Goal: Task Accomplishment & Management: Manage account settings

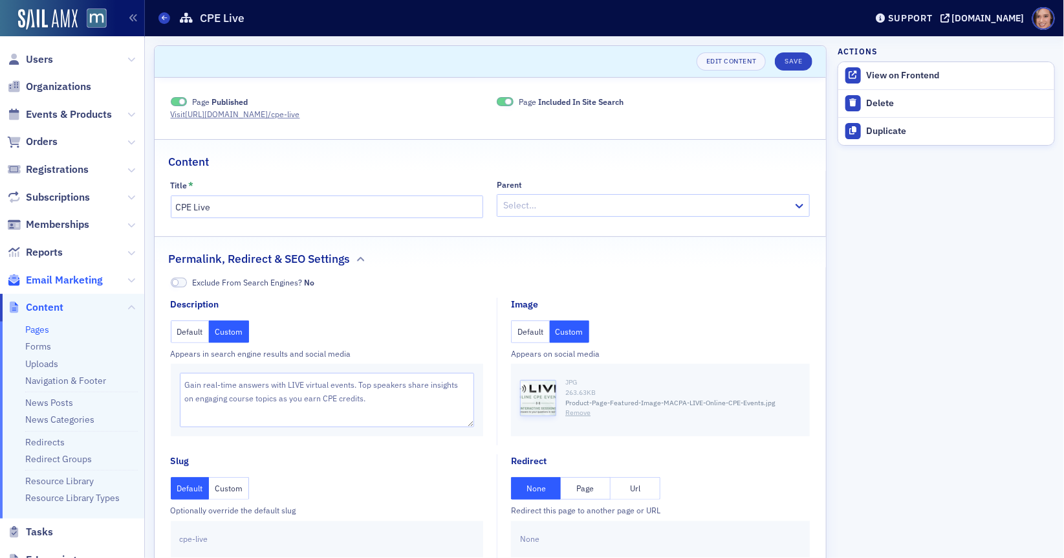
click at [57, 277] on span "Email Marketing" at bounding box center [64, 280] width 77 height 14
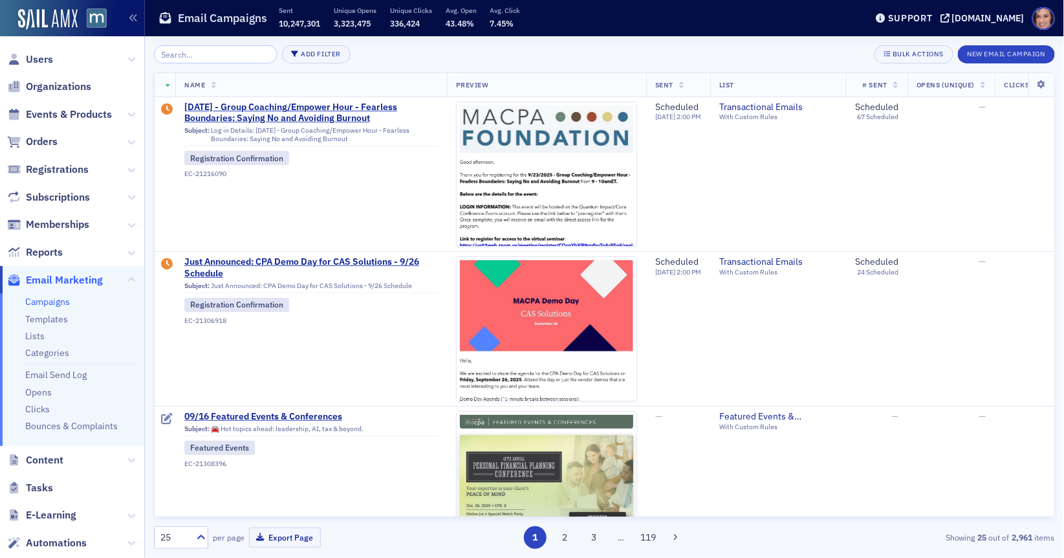
click at [207, 54] on input "search" at bounding box center [216, 54] width 124 height 18
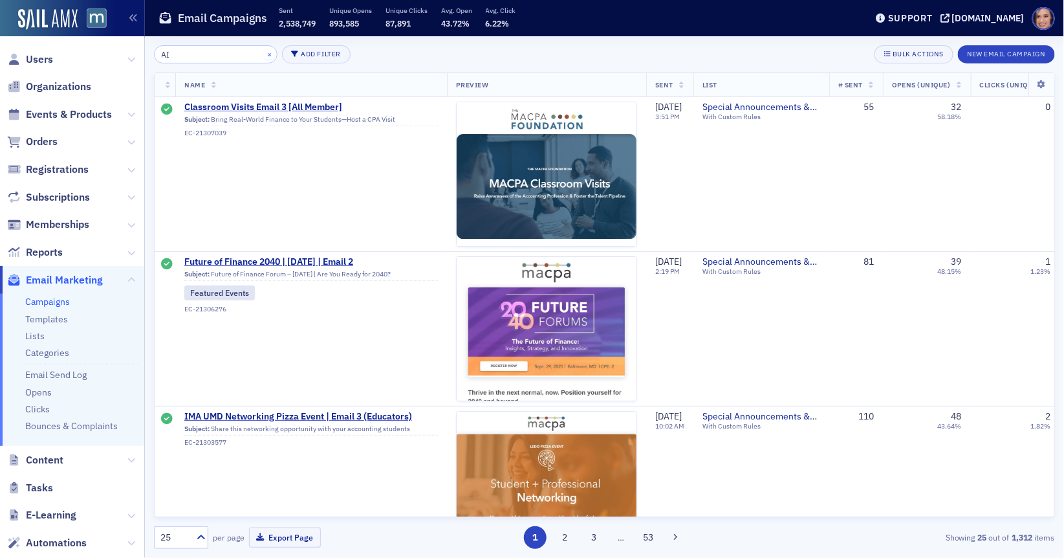
type input "AI"
click at [264, 51] on button "×" at bounding box center [270, 54] width 12 height 12
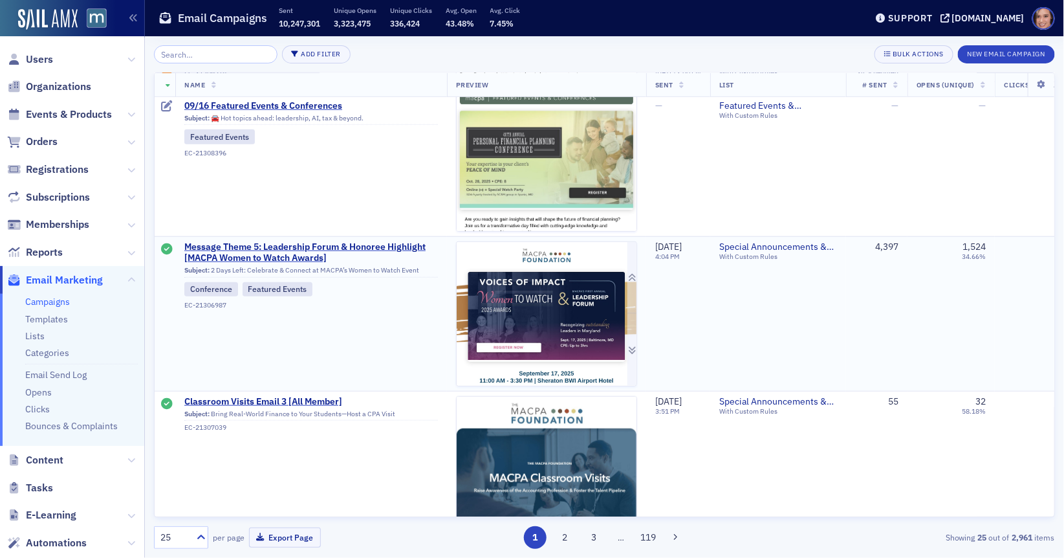
scroll to position [327, 0]
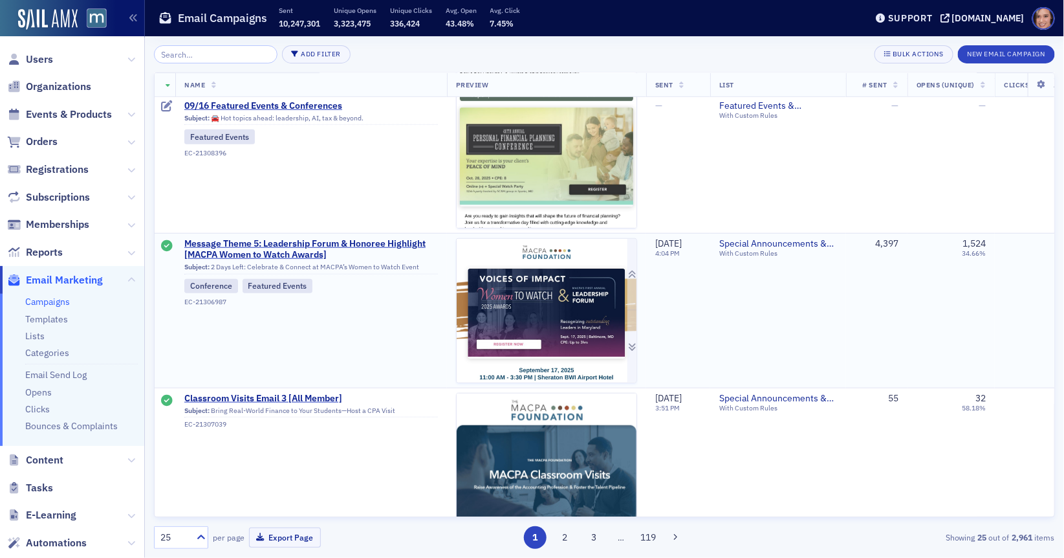
click at [528, 343] on img at bounding box center [547, 521] width 180 height 565
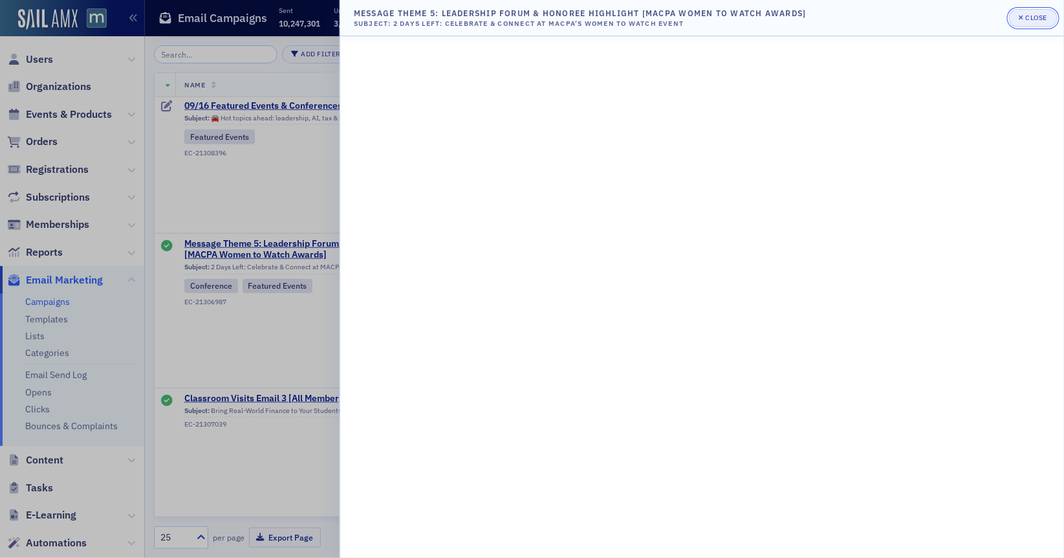
click at [1034, 14] on div "Close" at bounding box center [1037, 17] width 22 height 7
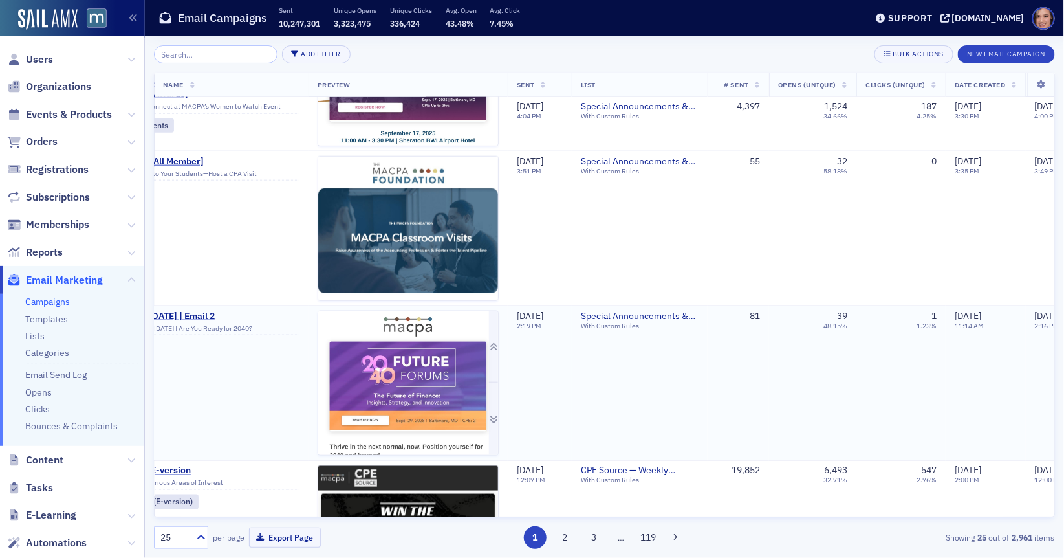
scroll to position [564, 0]
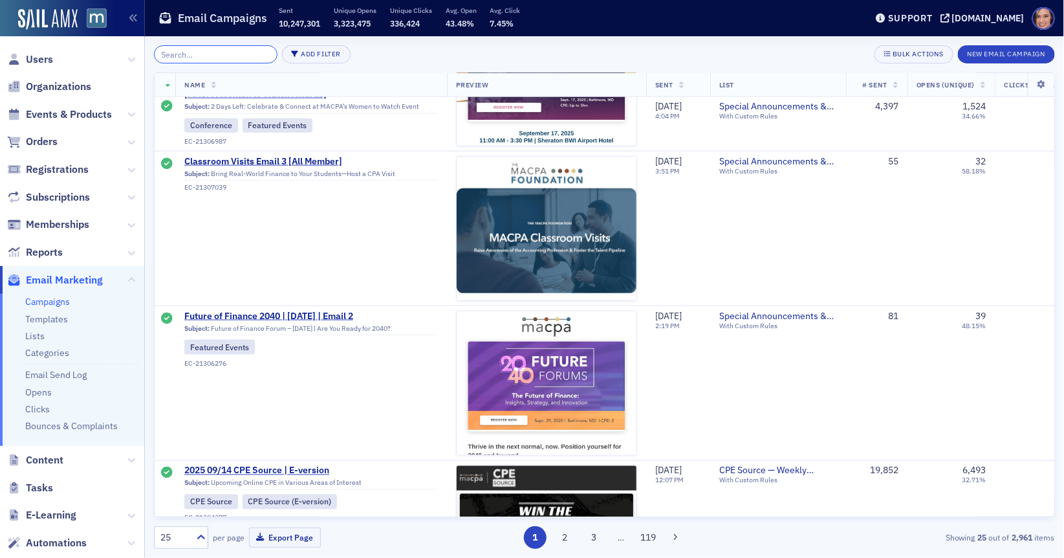
click at [248, 54] on input "search" at bounding box center [216, 54] width 124 height 18
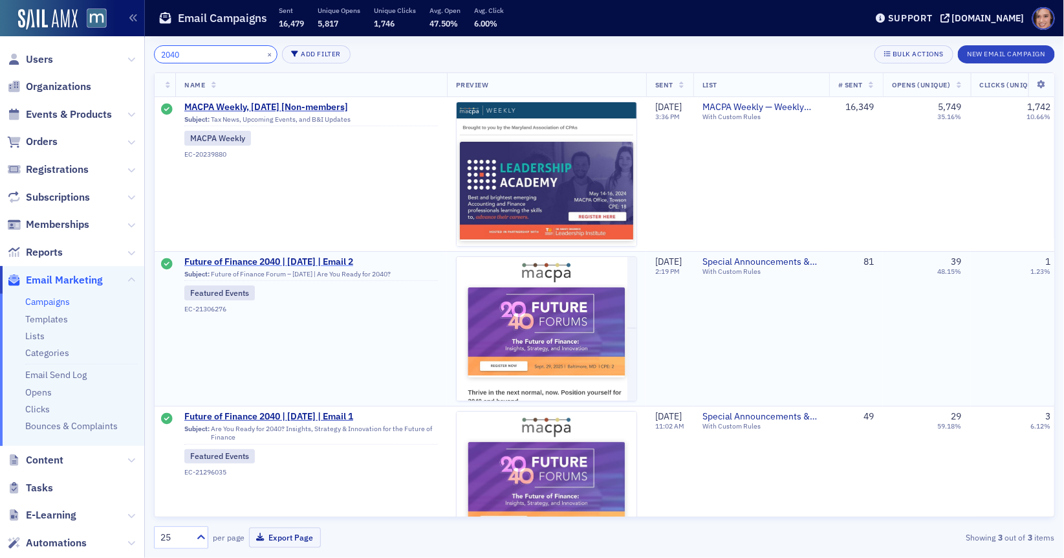
type input "2040"
click at [316, 261] on span "Future of Finance 2040 | [DATE] | Email 2" at bounding box center [311, 262] width 254 height 12
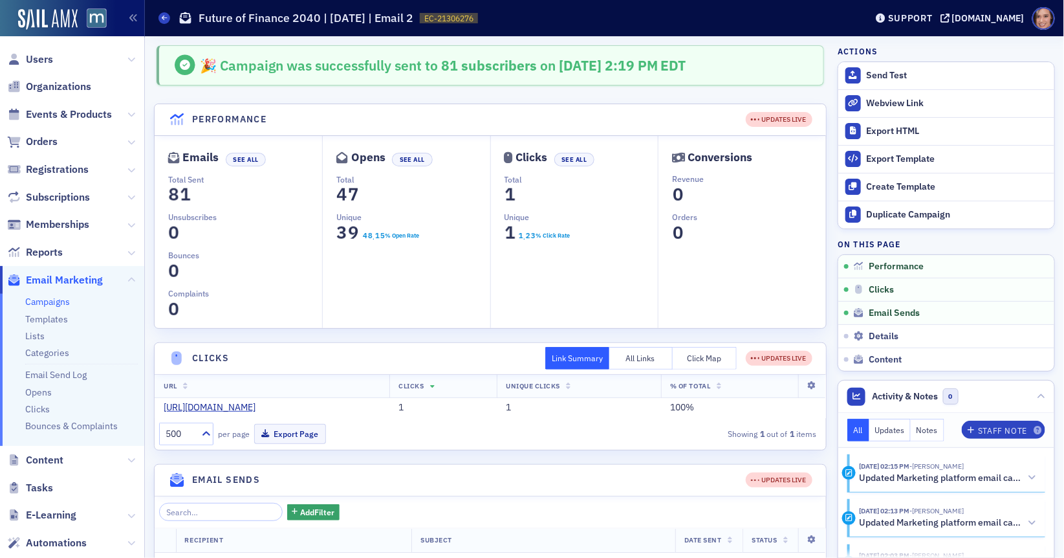
click at [45, 300] on link "Campaigns" at bounding box center [47, 302] width 45 height 12
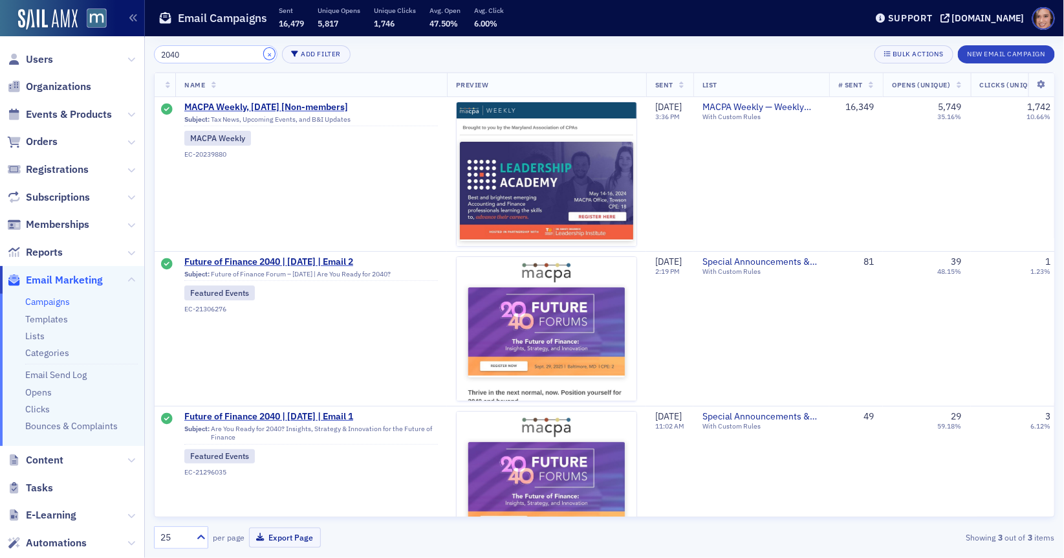
click at [264, 54] on button "×" at bounding box center [270, 54] width 12 height 12
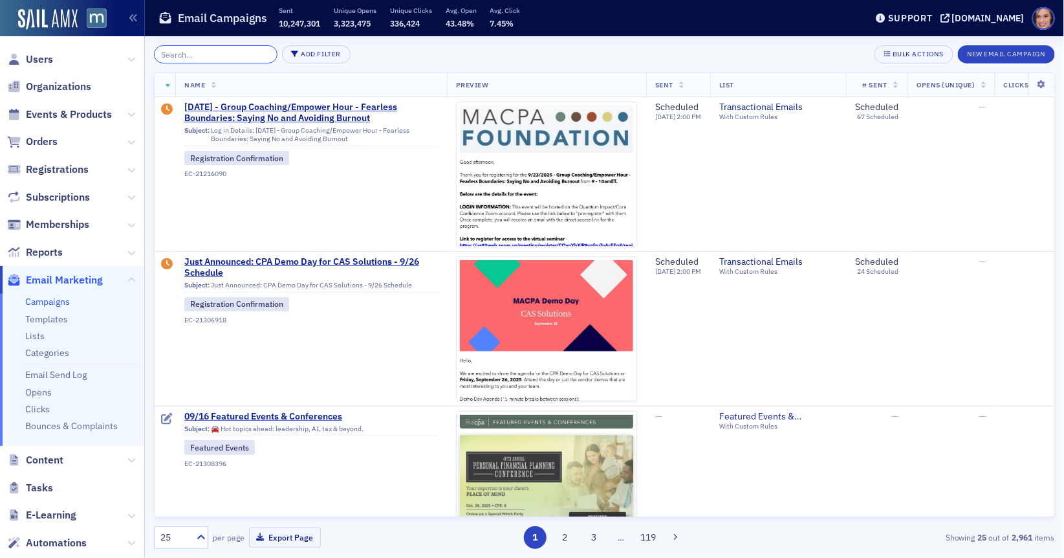
click at [199, 53] on input "search" at bounding box center [216, 54] width 124 height 18
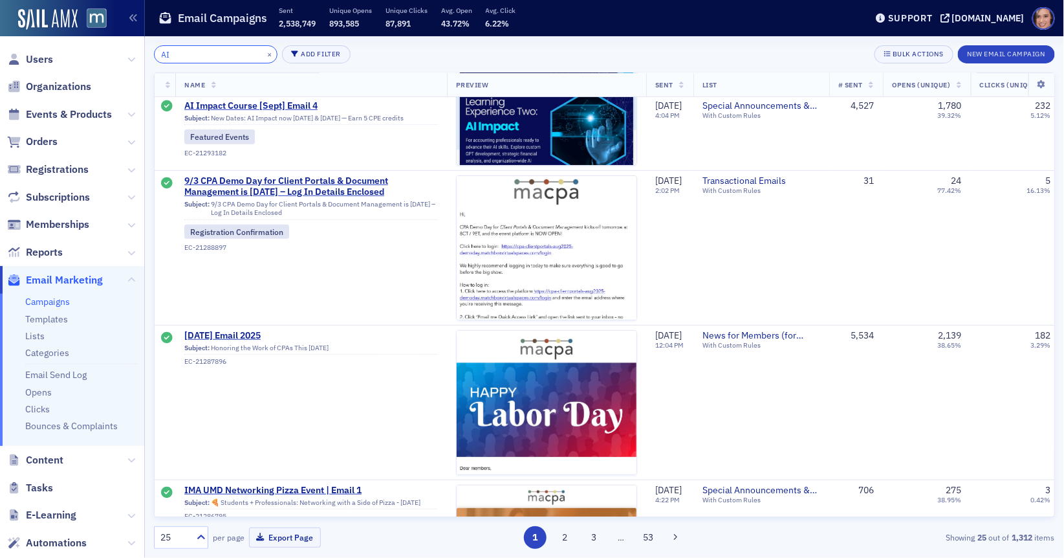
scroll to position [1917, 0]
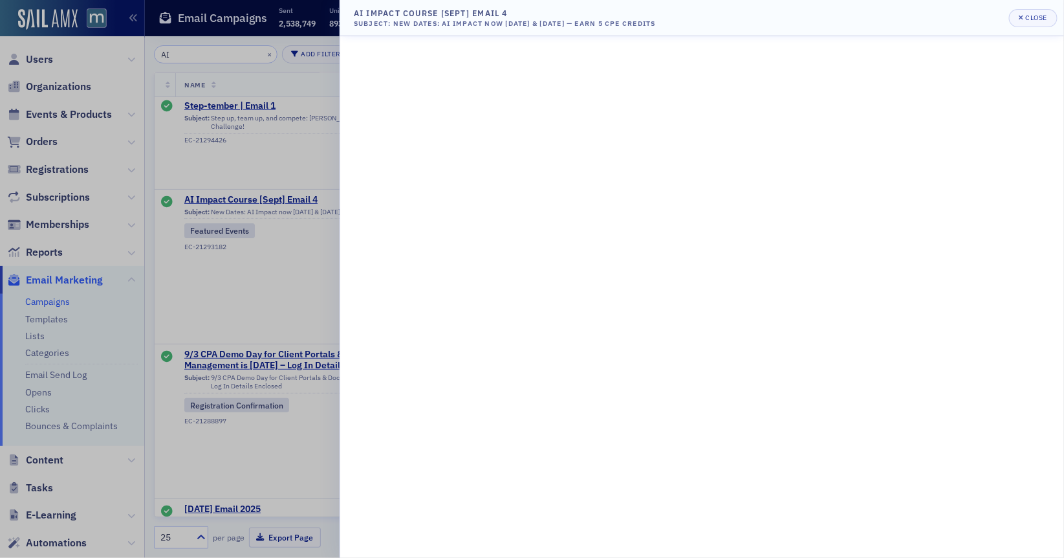
click at [250, 299] on div at bounding box center [532, 279] width 1064 height 558
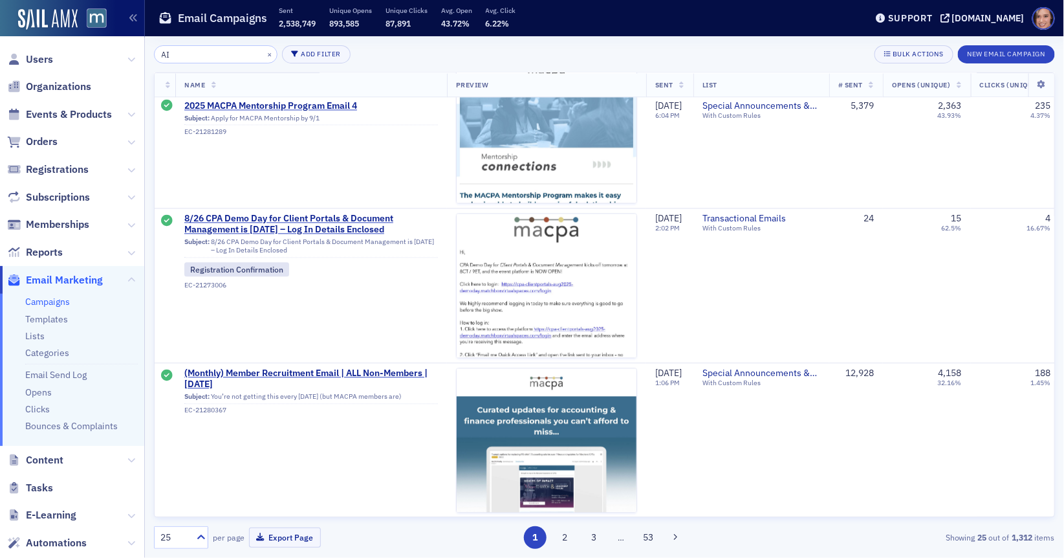
scroll to position [2804, 0]
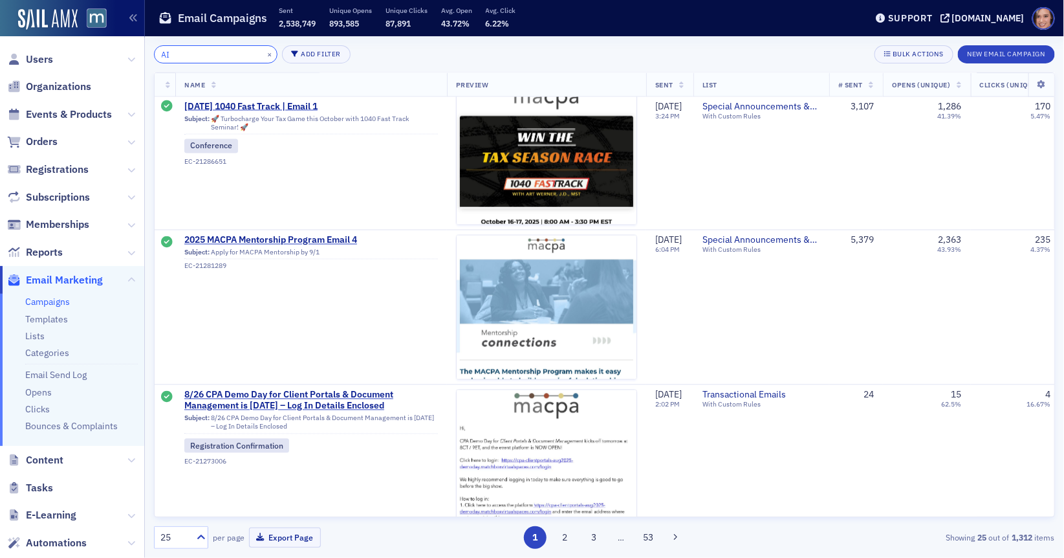
click at [226, 49] on input "AI" at bounding box center [216, 54] width 124 height 18
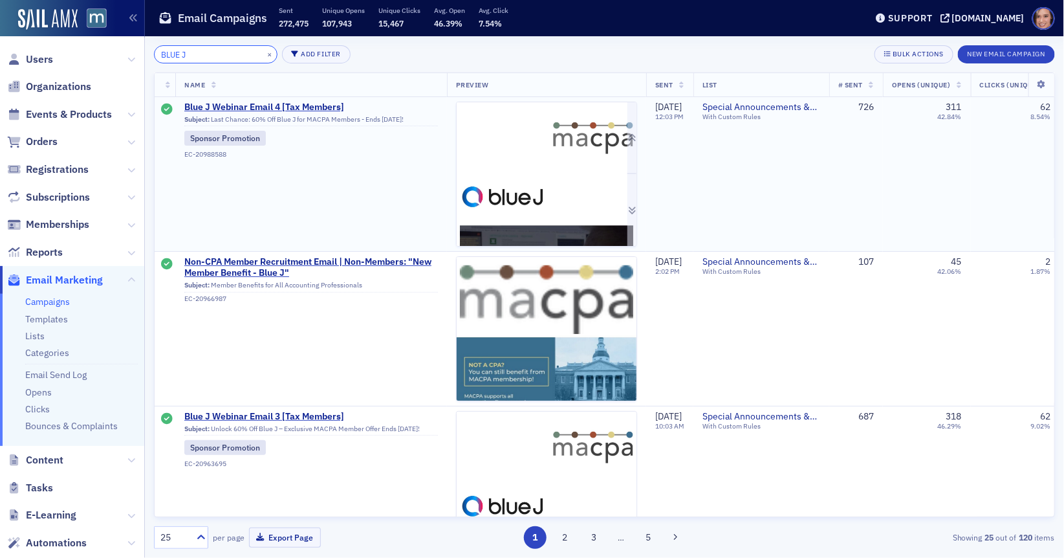
type input "BLUE J"
click at [530, 222] on img at bounding box center [547, 398] width 180 height 593
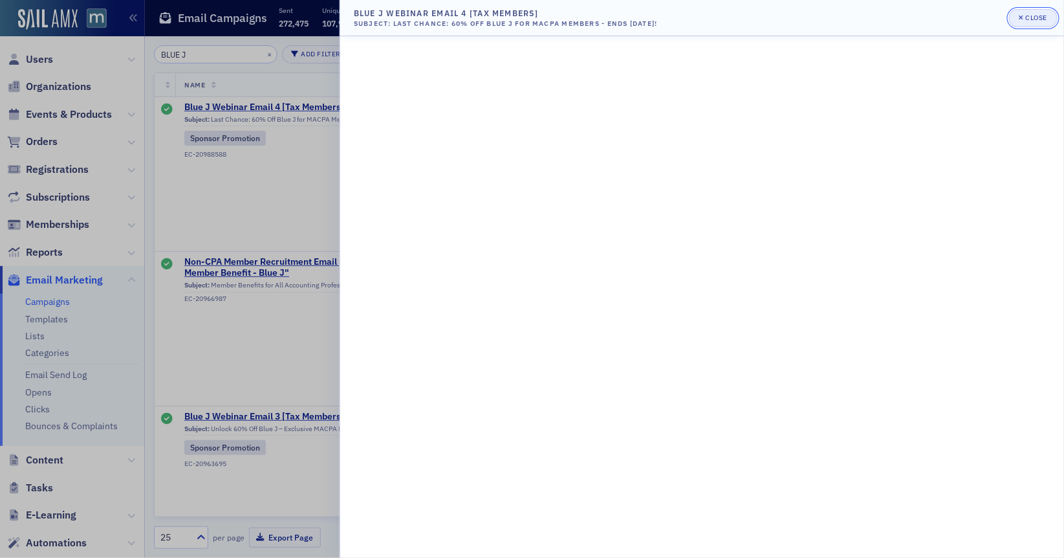
click at [1046, 14] on div "Close" at bounding box center [1037, 17] width 22 height 7
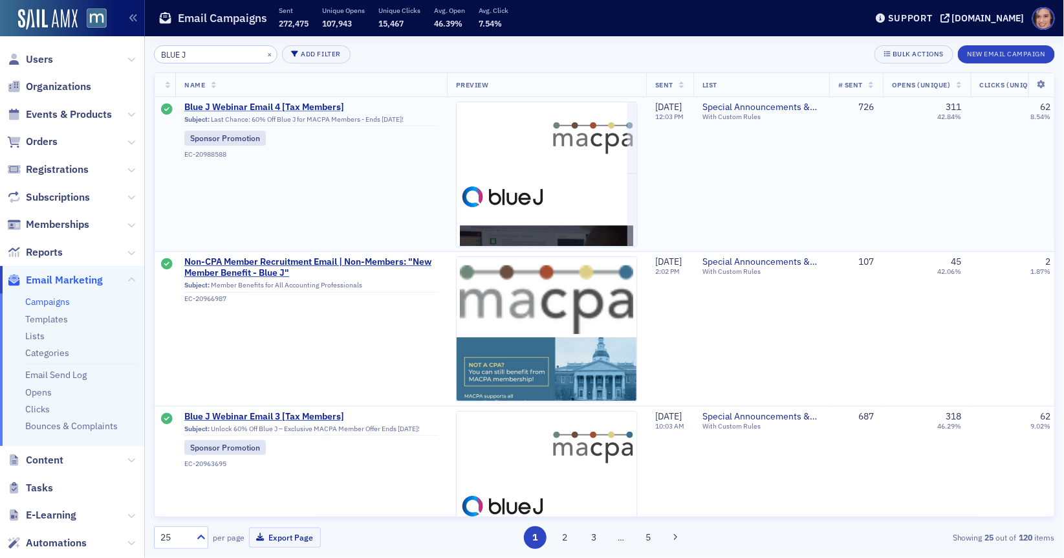
click at [309, 106] on span "Blue J Webinar Email 4 [Tax Members]" at bounding box center [311, 108] width 254 height 12
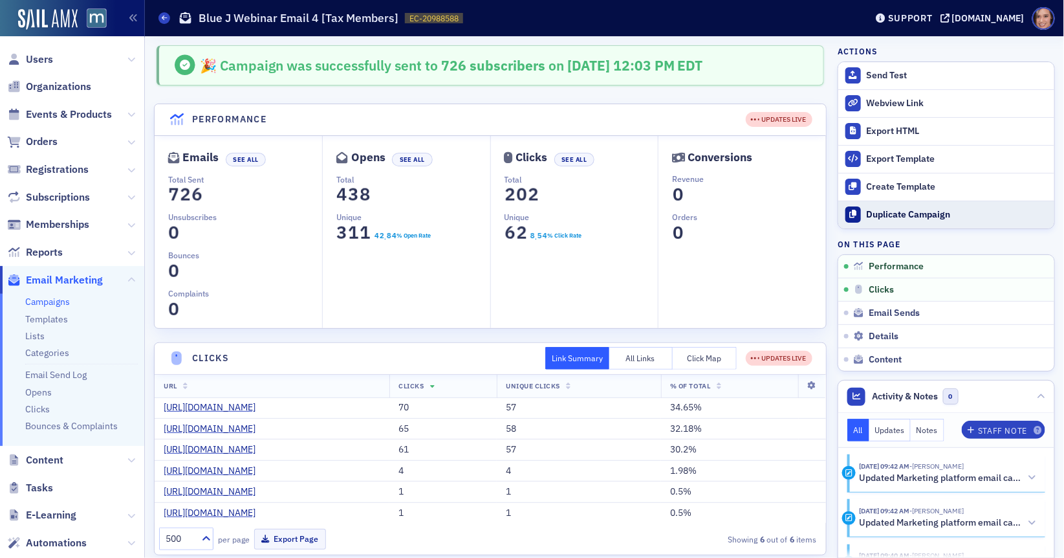
click at [879, 217] on div "Duplicate Campaign" at bounding box center [957, 215] width 181 height 12
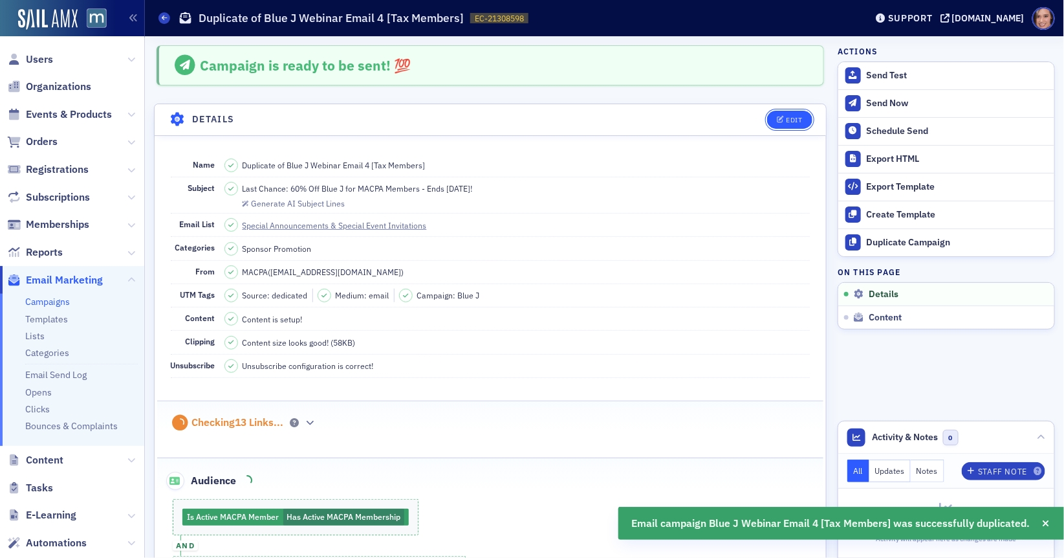
click at [790, 116] on div "Edit" at bounding box center [794, 119] width 16 height 7
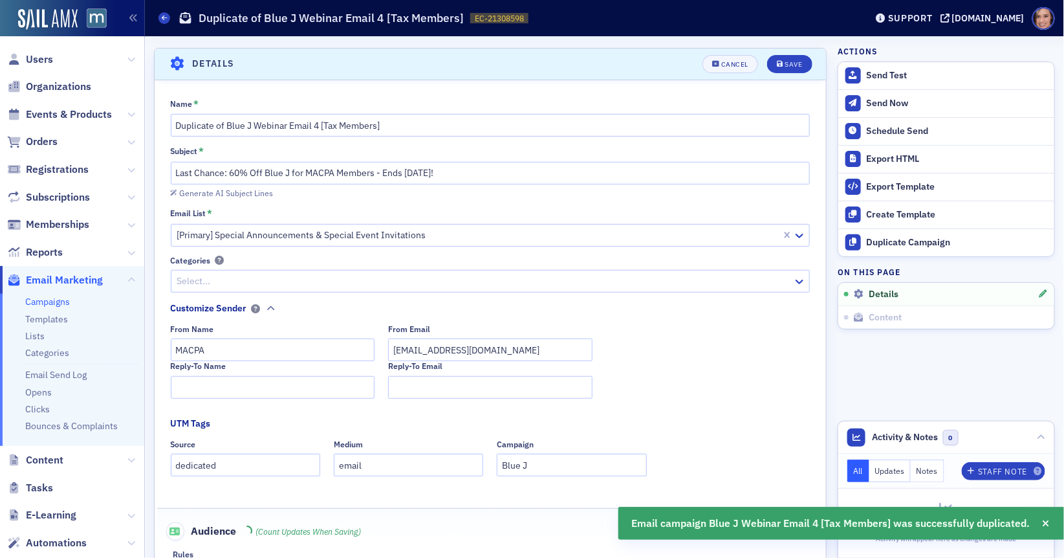
scroll to position [60, 0]
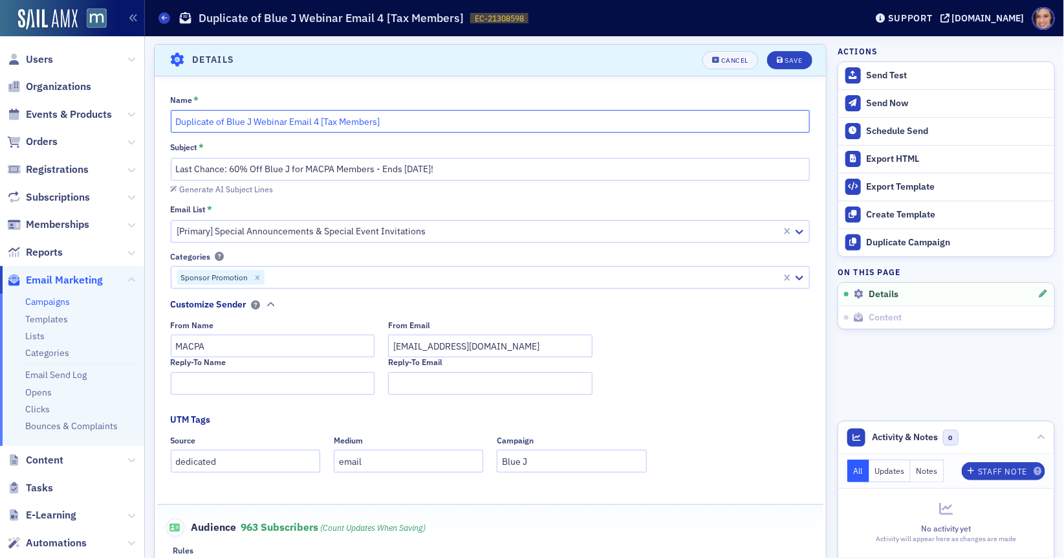
click at [257, 122] on input "Duplicate of Blue J Webinar Email 4 [Tax Members]" at bounding box center [491, 121] width 640 height 23
click at [290, 126] on input "Duplicate of Blue J Webinar Email 4 [Tax Members]" at bounding box center [491, 121] width 640 height 23
drag, startPoint x: 318, startPoint y: 120, endPoint x: 177, endPoint y: 119, distance: 141.0
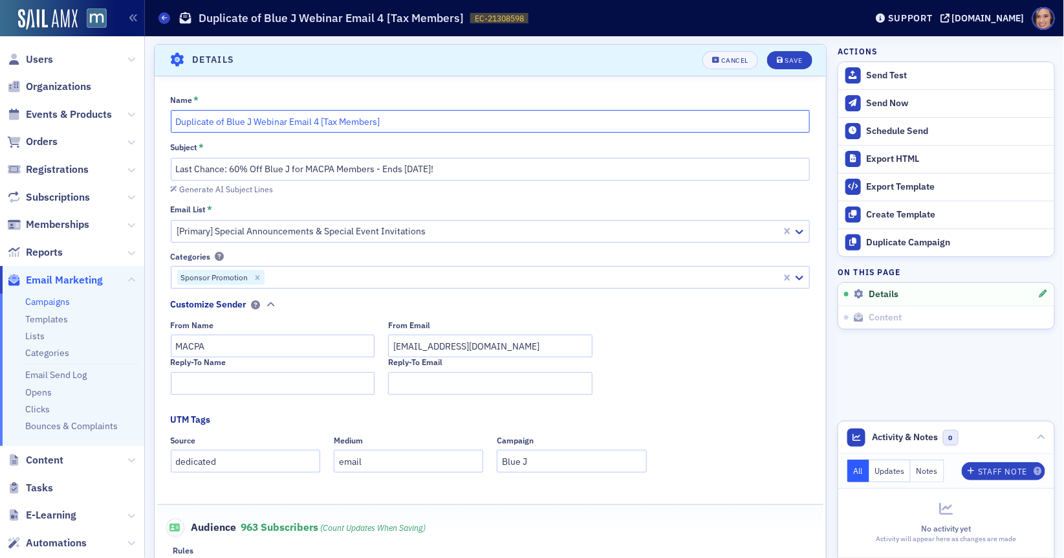
click at [177, 119] on input "Duplicate of Blue J Webinar Email 4 [Tax Members]" at bounding box center [491, 121] width 640 height 23
paste input "GW CPA"
click at [191, 124] on input "GW CPA [Tax Members]" at bounding box center [491, 121] width 640 height 23
click at [203, 121] on input "GWCPA [Tax Members]" at bounding box center [491, 121] width 640 height 23
type input "GWCPA Blue J Case Study Event | Email 1 [Tax Members]"
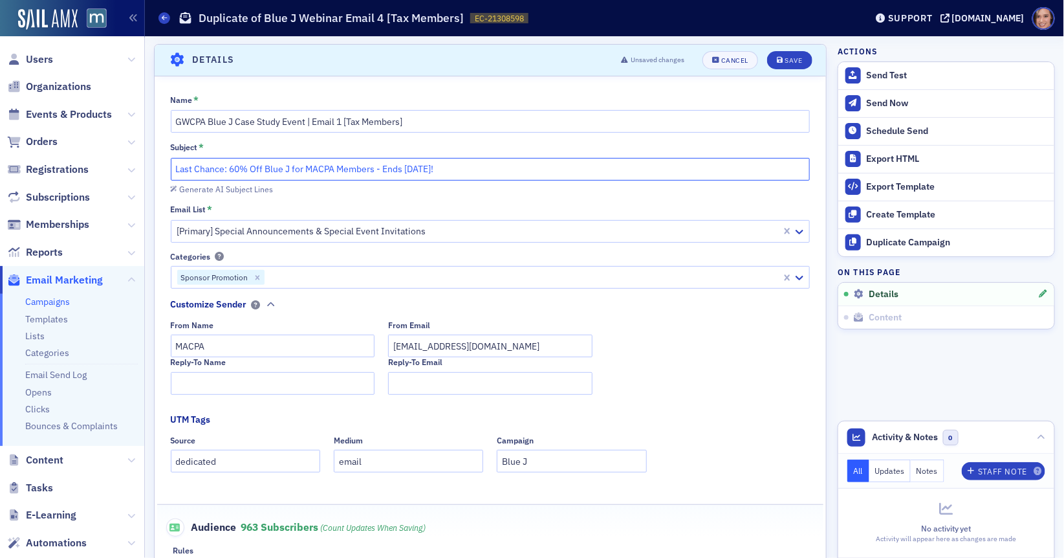
click at [320, 171] on input "Last Chance: 60% Off Blue J for MACPA Members - Ends [DATE]!" at bounding box center [491, 169] width 640 height 23
paste input "How GWCPA Uses AI to Deliver Client Insights Faster"
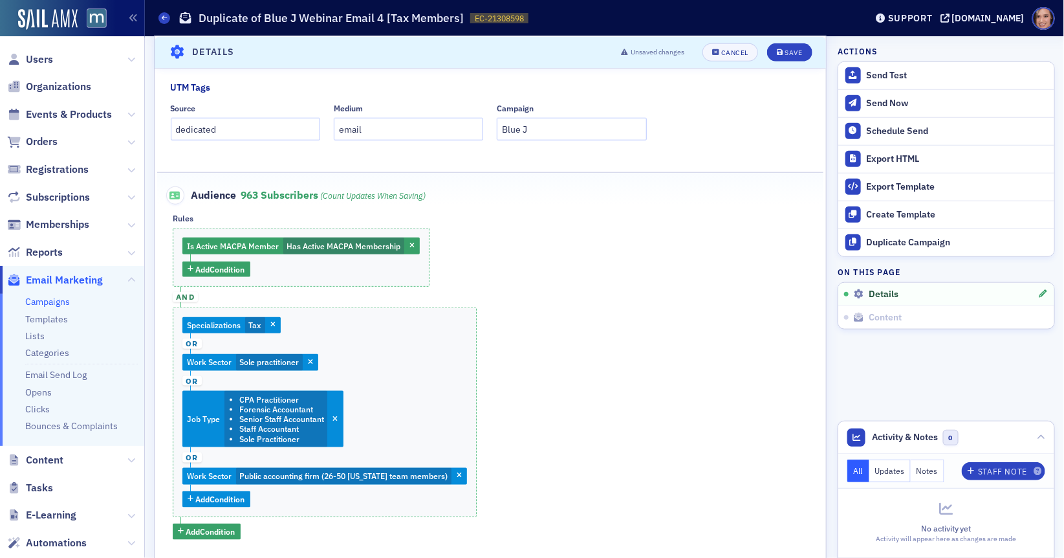
scroll to position [447, 0]
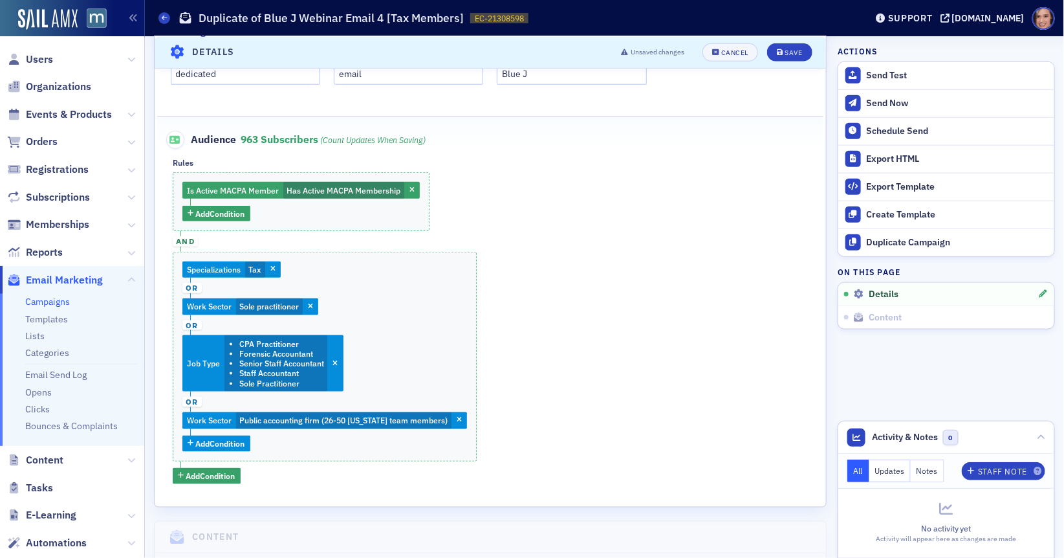
type input "How GWCPA Uses AI to Deliver Client Insights Faster"
click at [240, 266] on span "Specializations" at bounding box center [214, 269] width 54 height 10
type input "ai"
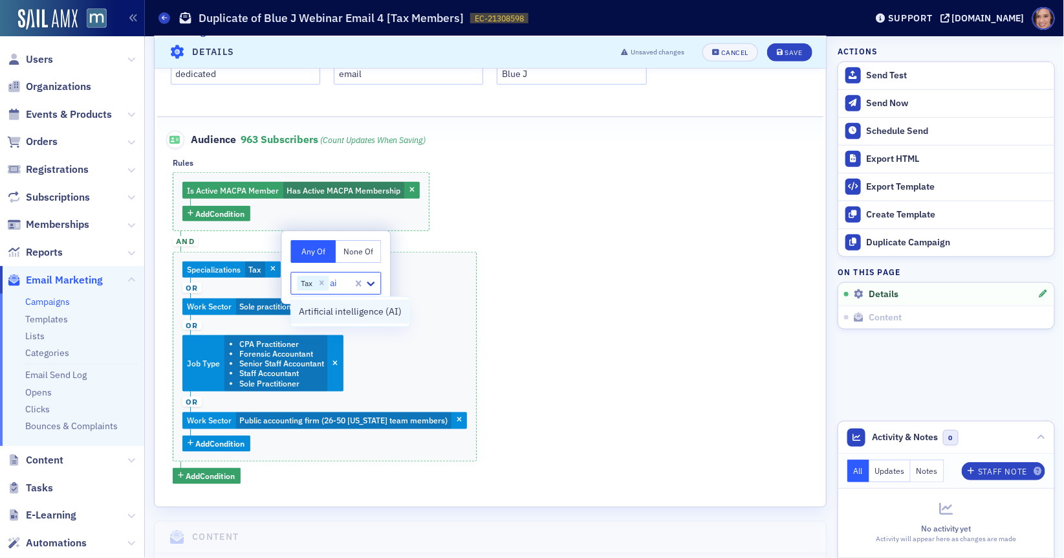
click at [348, 310] on span "Artificial intelligence (AI)" at bounding box center [350, 312] width 103 height 14
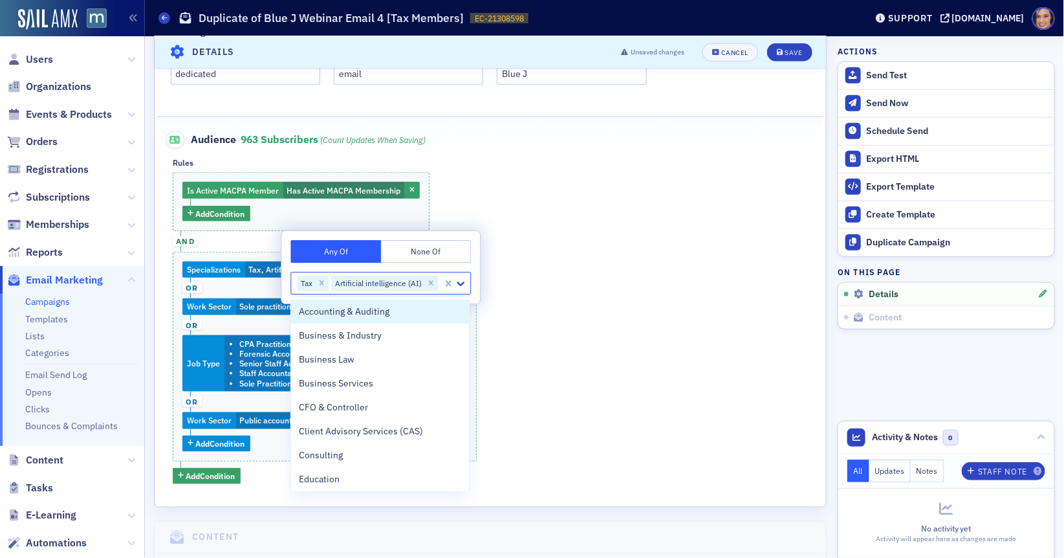
click at [528, 285] on div "Is Active MACPA Member Has Active MACPA Membership Add Condition and Specializa…" at bounding box center [490, 327] width 635 height 311
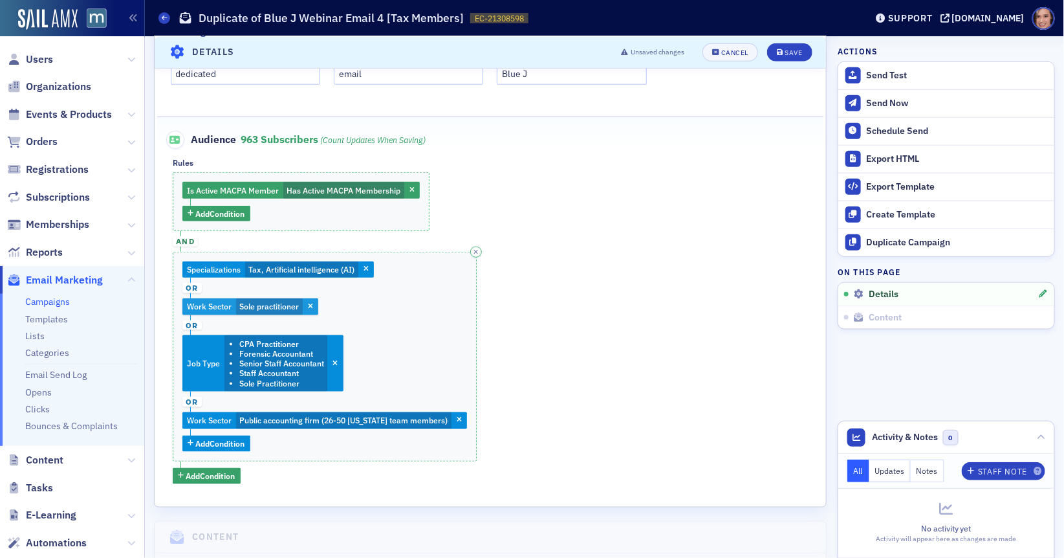
click at [309, 298] on div "Work Sector Sole practitioner" at bounding box center [250, 306] width 136 height 17
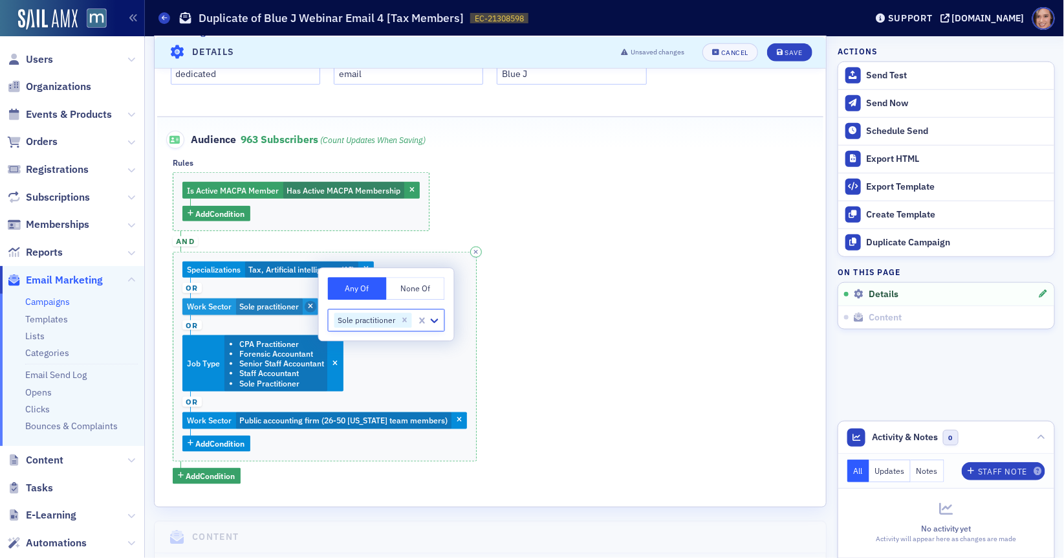
click at [310, 304] on icon "button" at bounding box center [310, 306] width 5 height 7
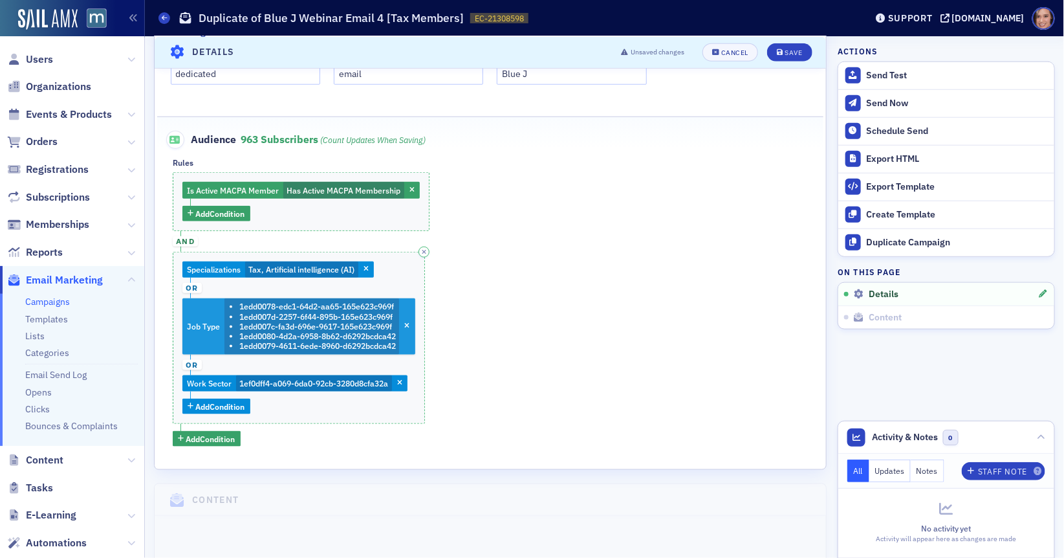
click at [350, 321] on li "1edd007c-fa3d-696e-9617-165e623c969f" at bounding box center [317, 326] width 157 height 10
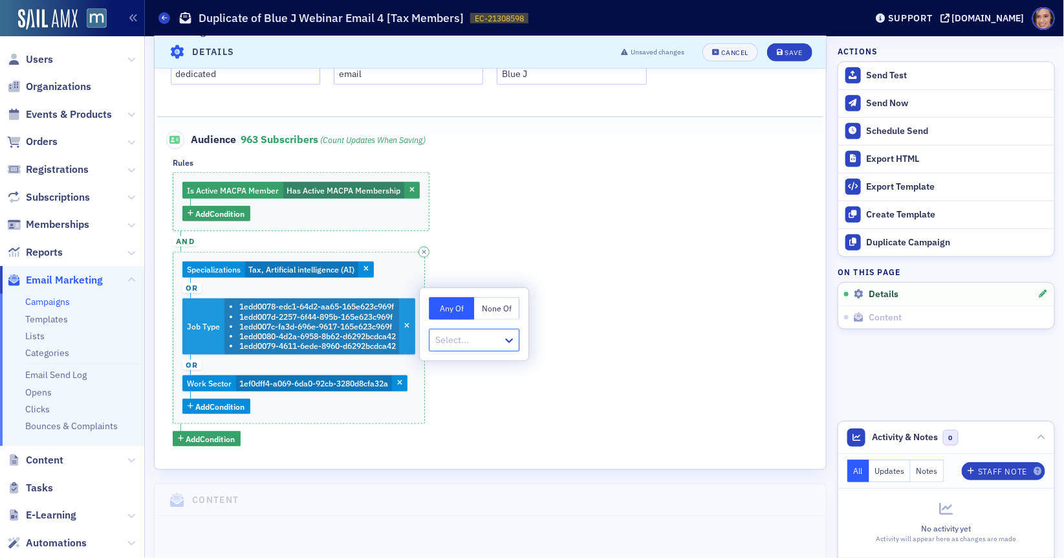
click at [327, 331] on li "1edd0080-4d2a-6958-8b62-d6292bcdca42" at bounding box center [317, 336] width 157 height 10
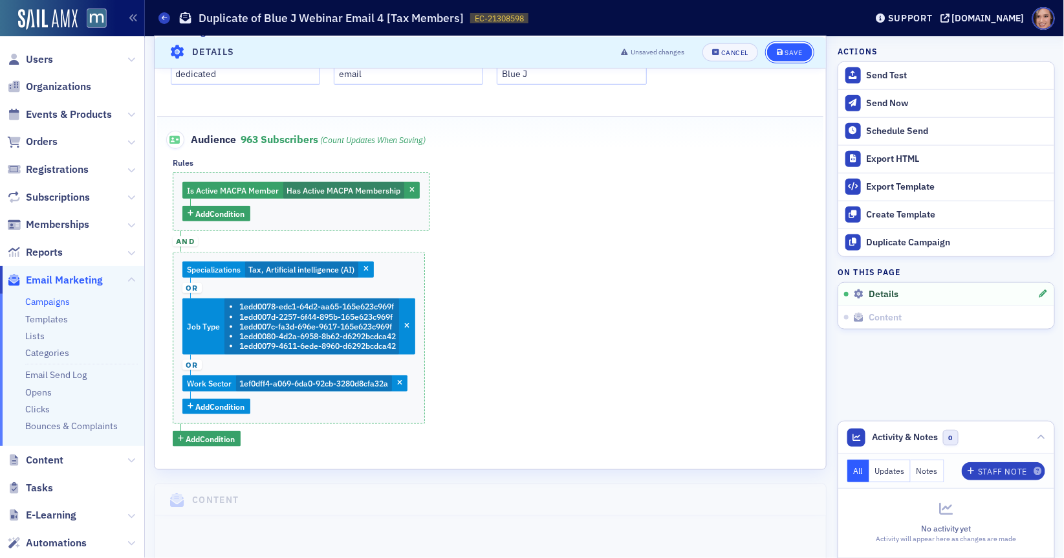
click at [792, 45] on button "Save" at bounding box center [789, 52] width 45 height 18
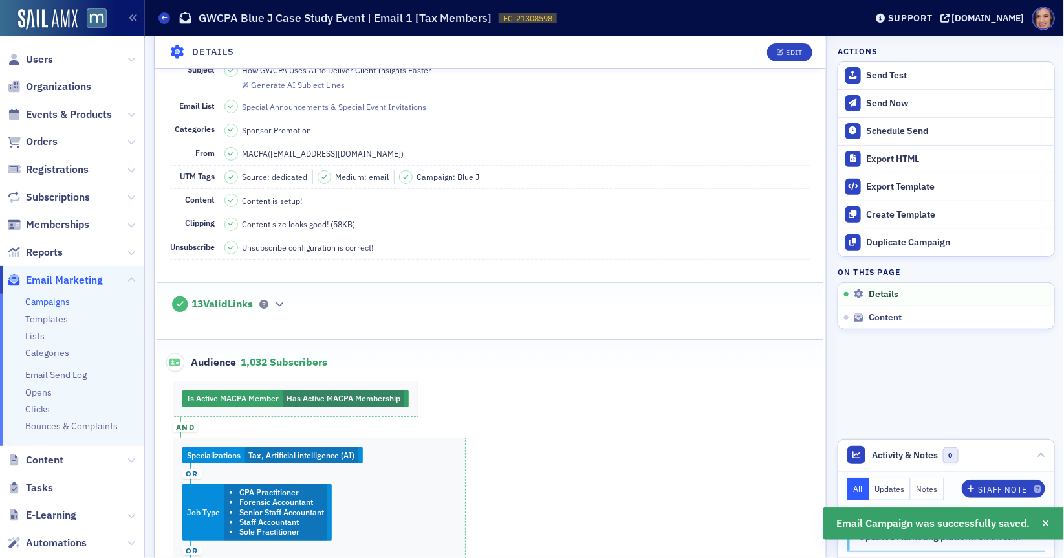
scroll to position [187, 0]
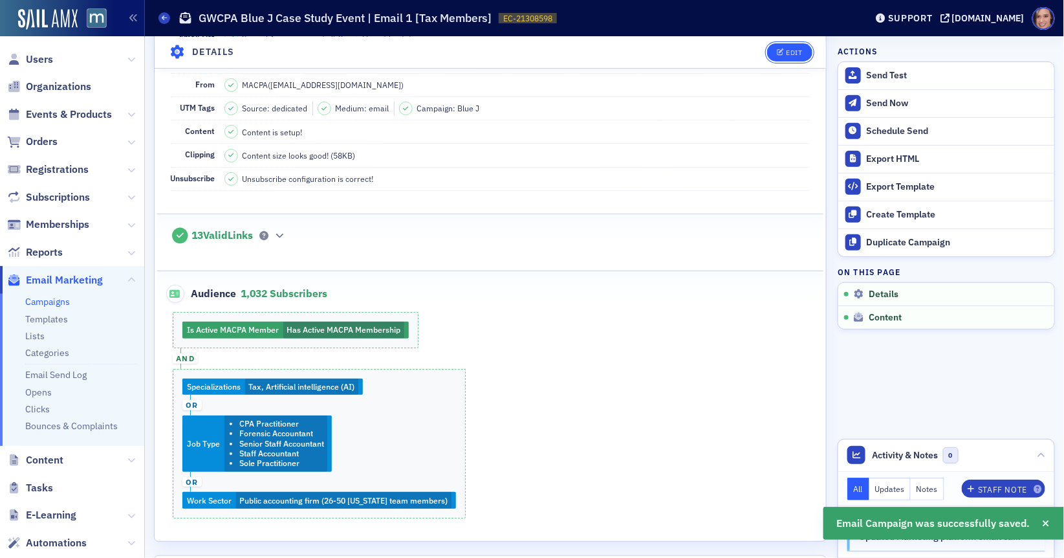
click at [794, 47] on button "Edit" at bounding box center [789, 52] width 45 height 18
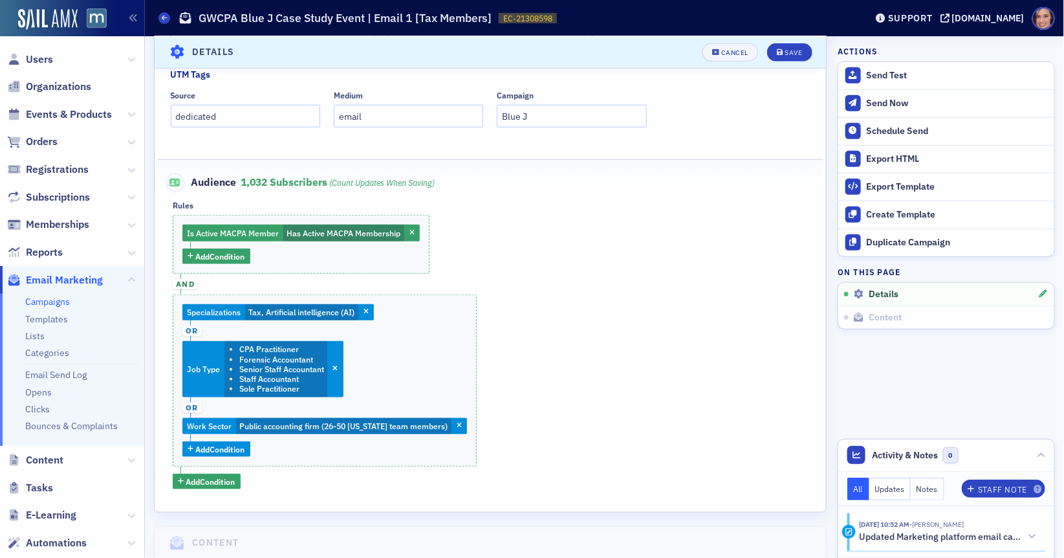
scroll to position [536, 0]
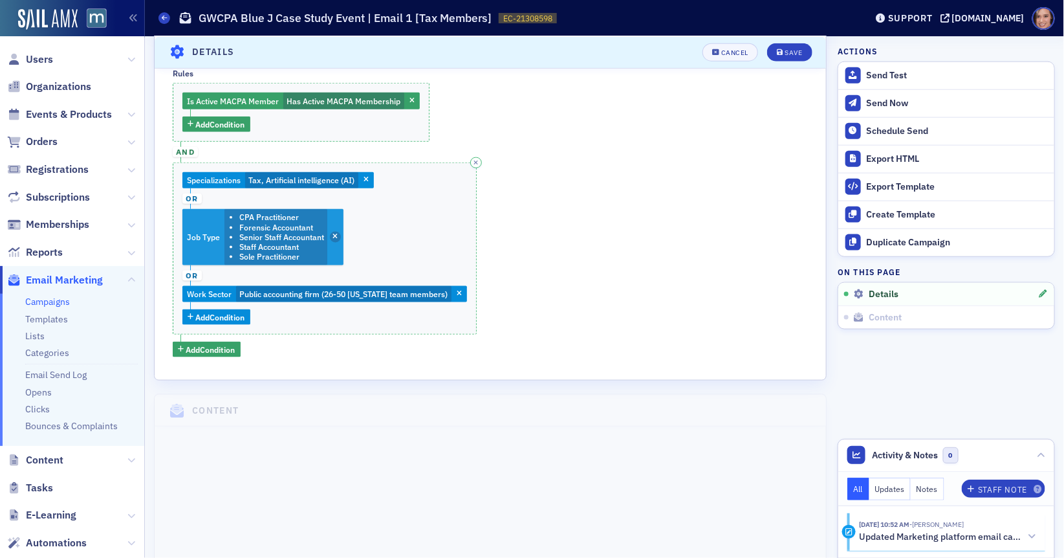
click at [331, 234] on span "button" at bounding box center [336, 238] width 12 height 12
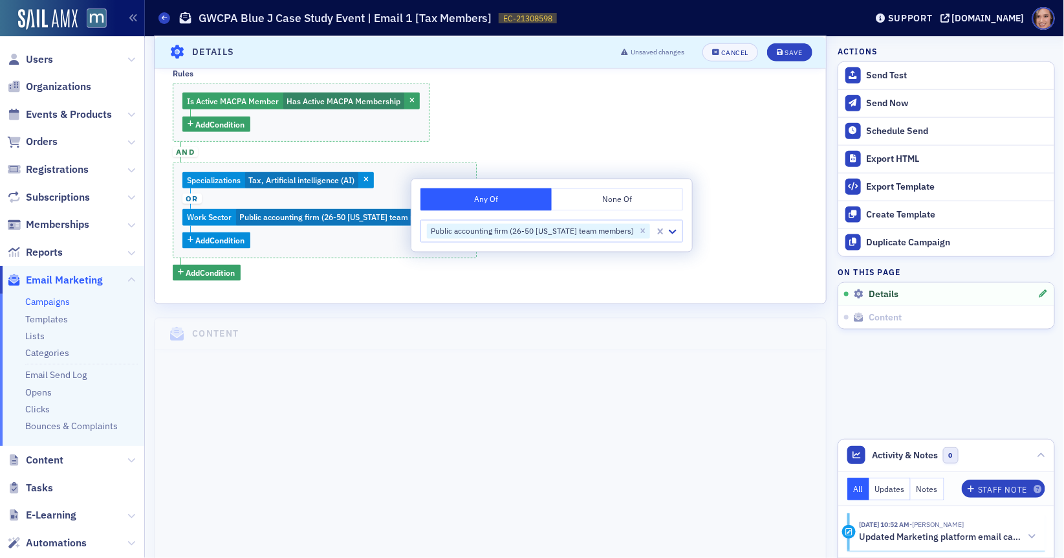
click at [601, 152] on div "Is Active MACPA Member Has Active MACPA Membership Add Condition and Specializa…" at bounding box center [490, 181] width 635 height 197
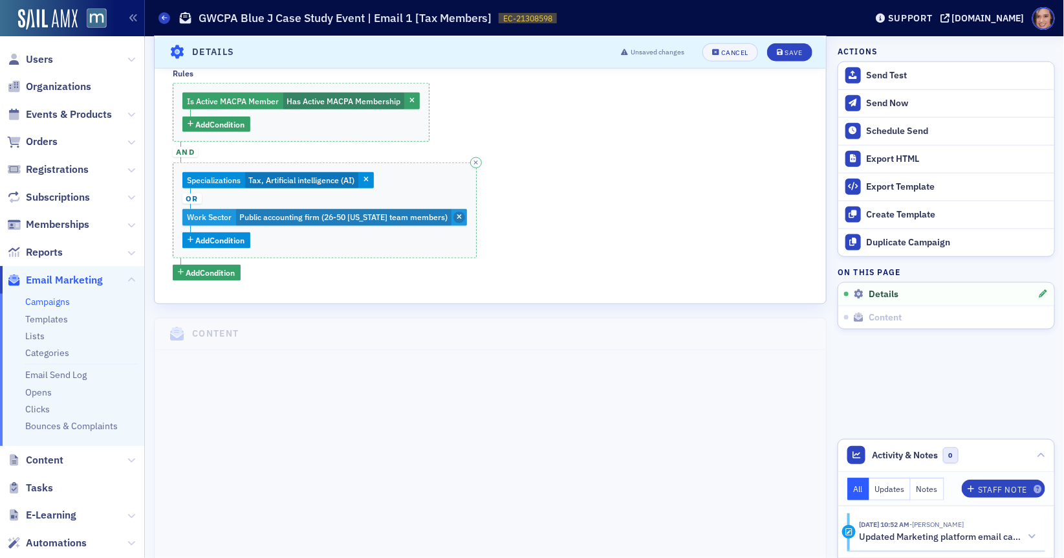
click at [457, 216] on icon "button" at bounding box center [459, 217] width 5 height 7
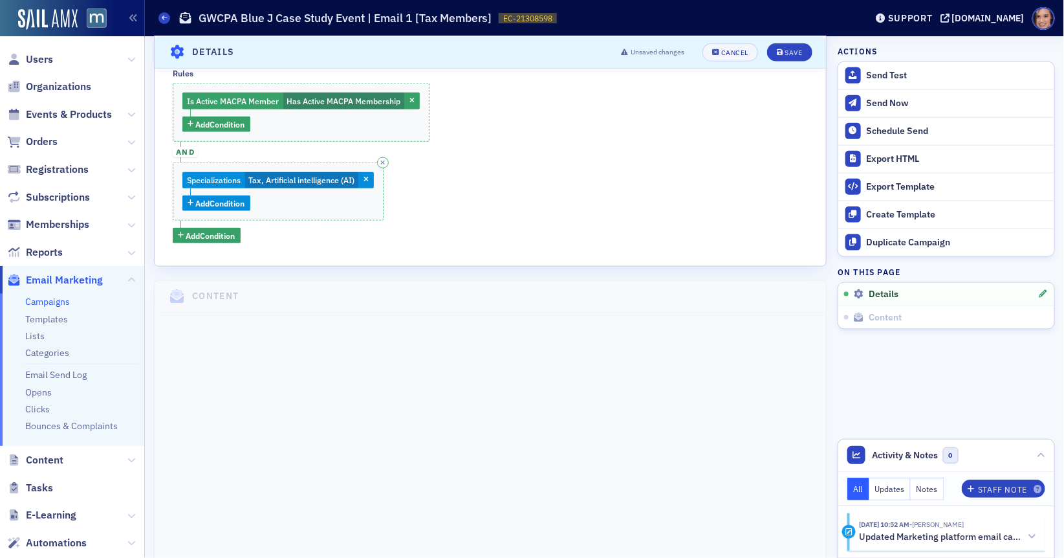
scroll to position [479, 0]
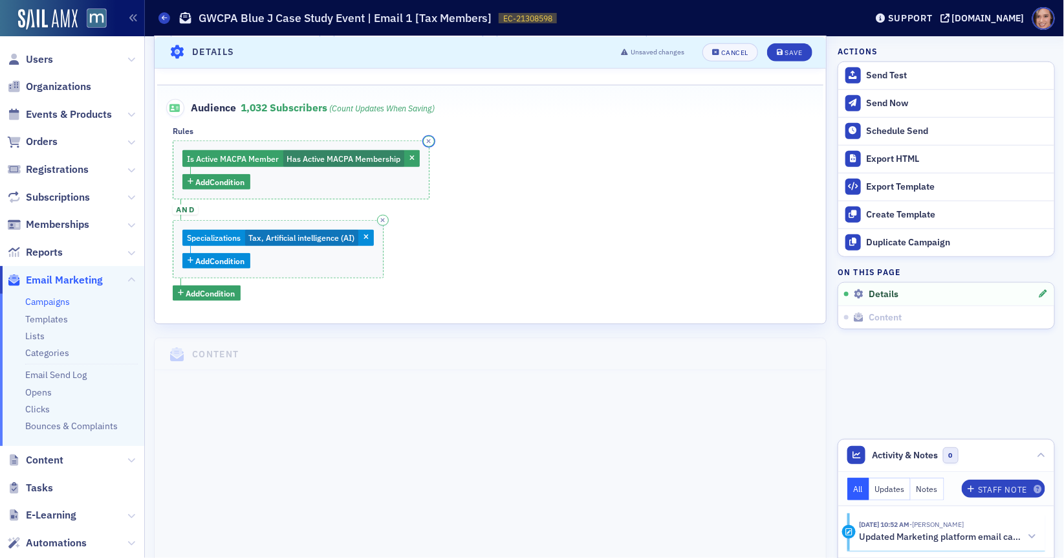
click at [431, 140] on button "button" at bounding box center [429, 142] width 12 height 12
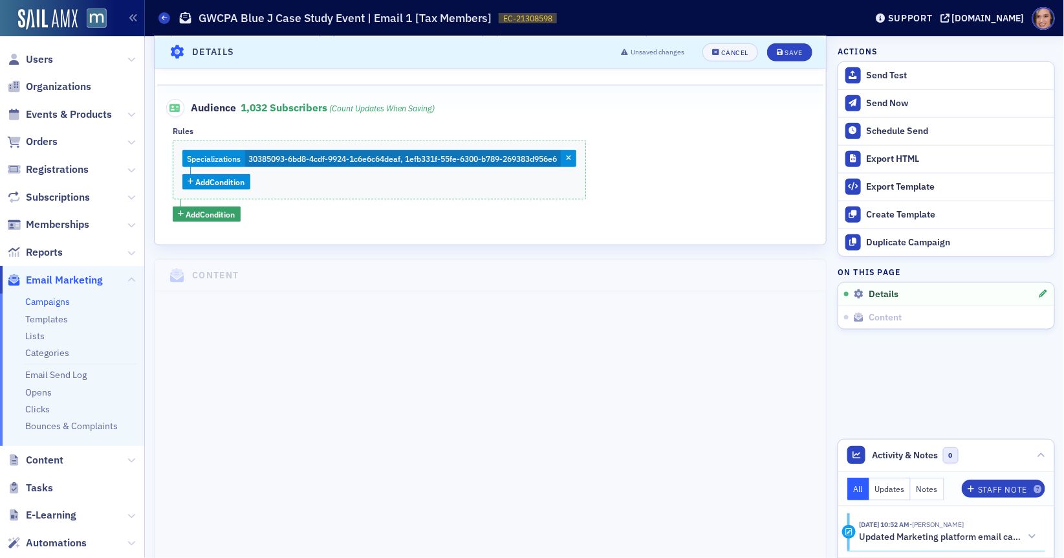
click at [688, 164] on div "Specializations 30385093-6bd8-4cdf-9924-1c6e6c64deaf, 1efb331f-55fe-6300-b789-2…" at bounding box center [490, 180] width 635 height 81
click at [591, 143] on button "button" at bounding box center [586, 142] width 12 height 12
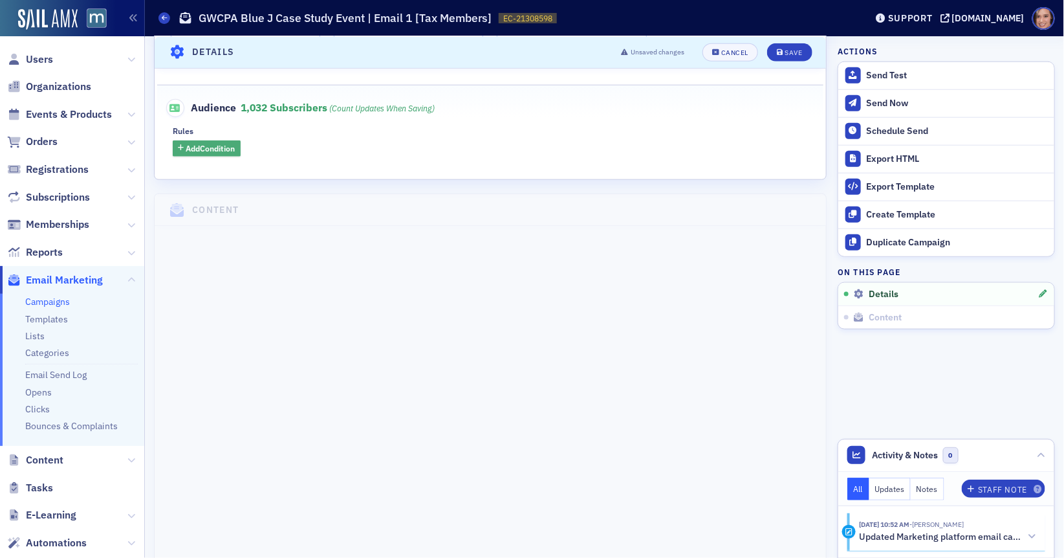
click at [205, 149] on span "Add Condition" at bounding box center [210, 148] width 49 height 12
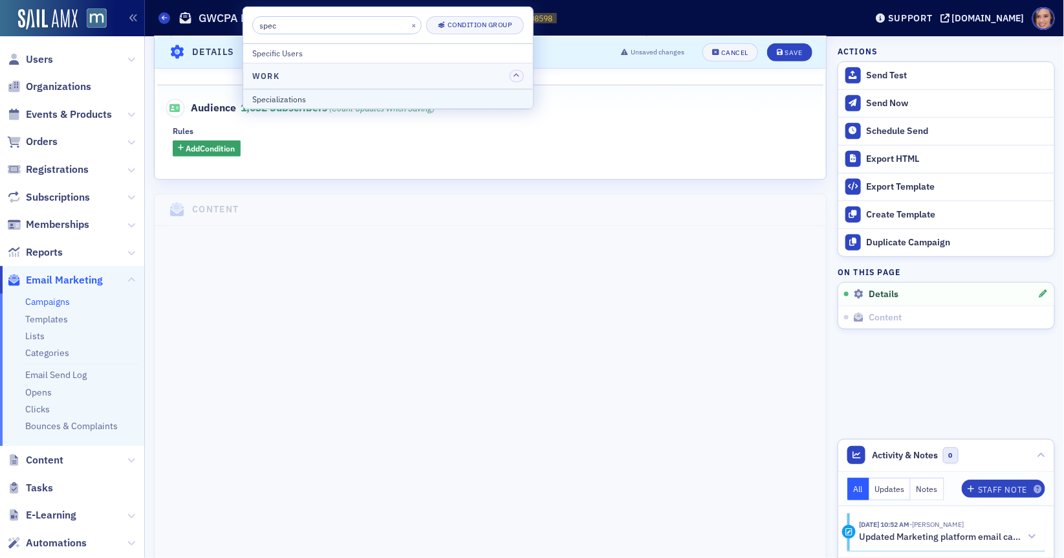
type input "spec"
click at [338, 93] on div "Specializations" at bounding box center [388, 99] width 272 height 12
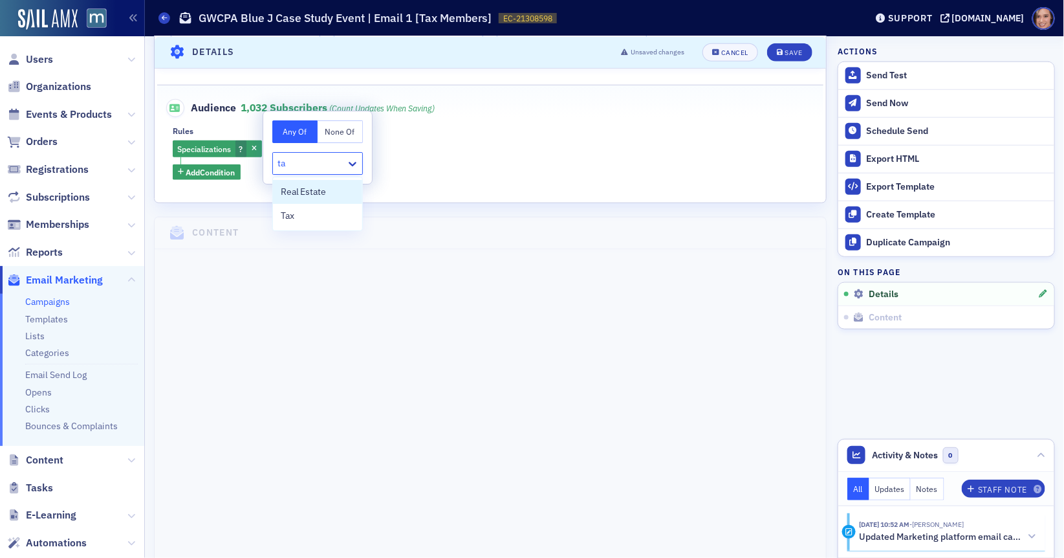
type input "tax"
click at [320, 197] on div "Tax" at bounding box center [318, 192] width 74 height 14
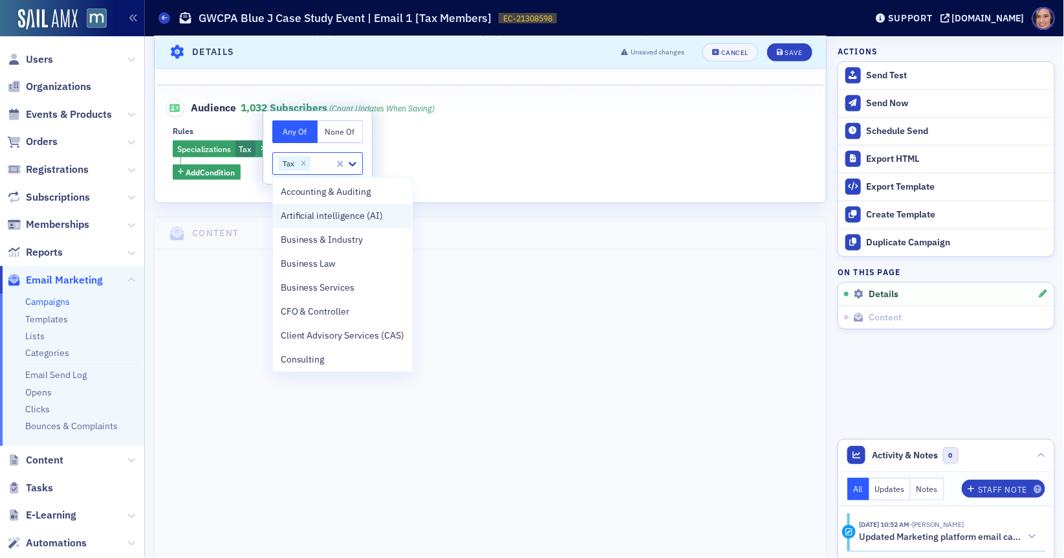
click at [324, 209] on span "Artificial intelligence (AI)" at bounding box center [332, 216] width 103 height 14
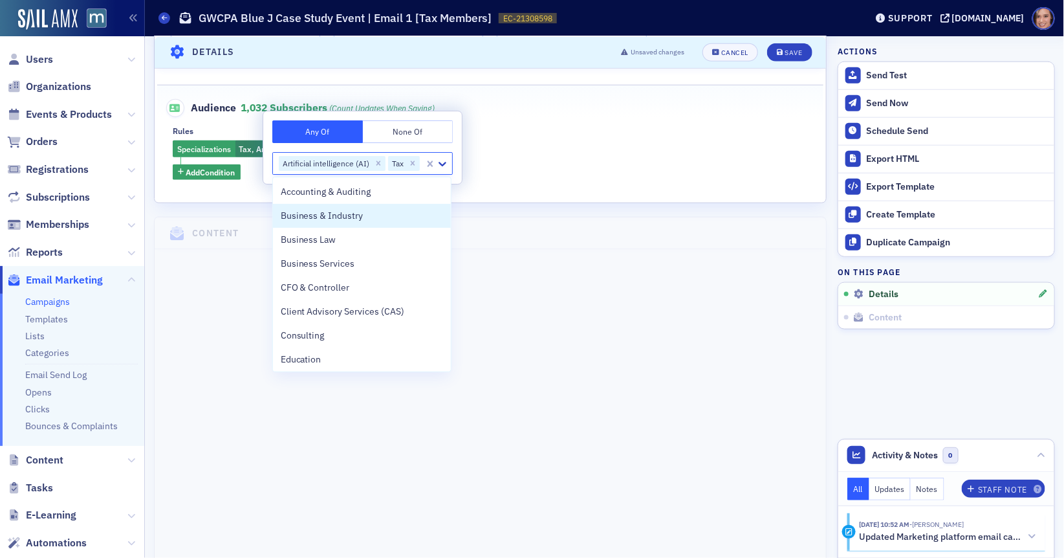
click at [618, 167] on div "Specializations Tax, Artificial intelligence (AI) Add Condition" at bounding box center [490, 159] width 635 height 39
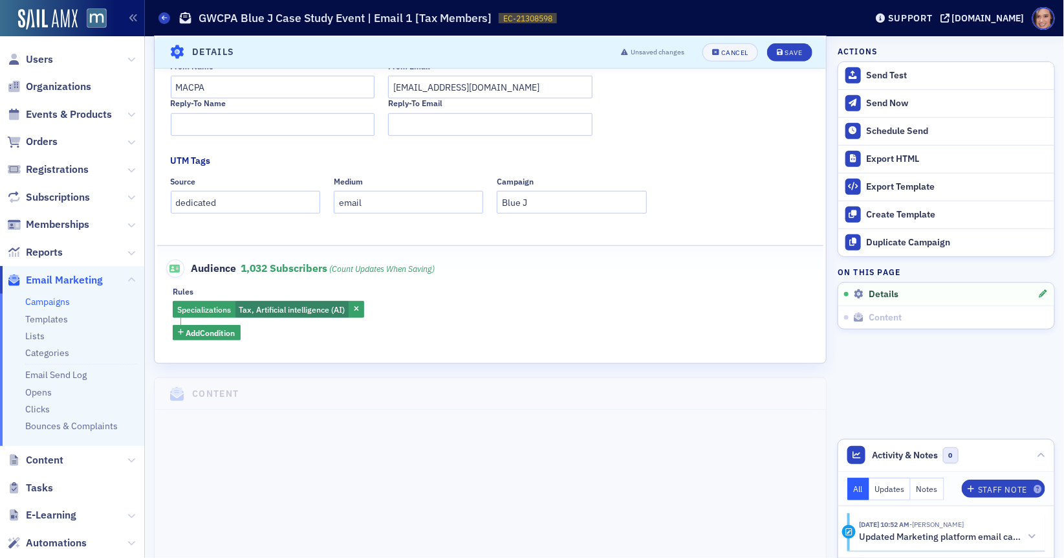
scroll to position [170, 0]
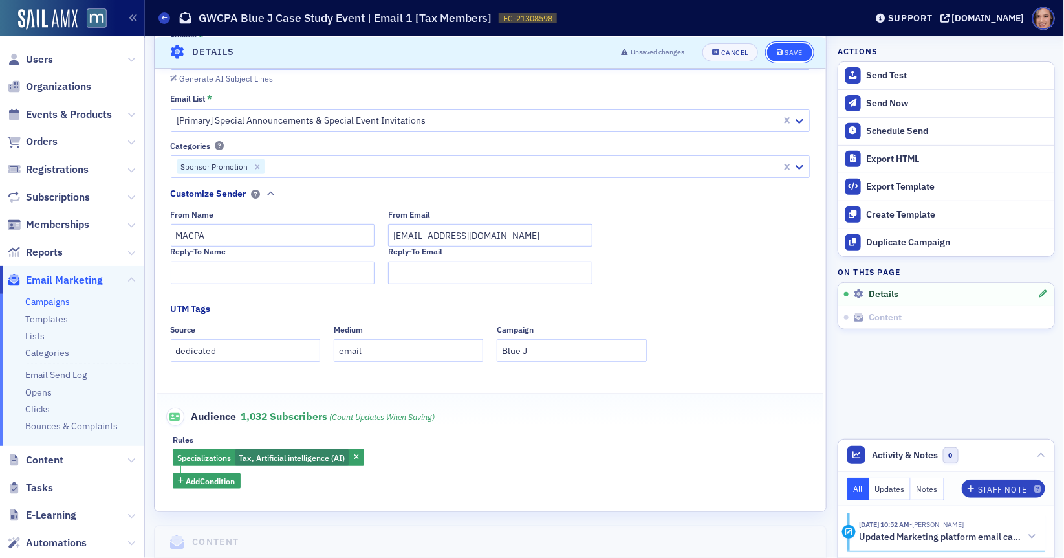
click at [790, 52] on div "Save" at bounding box center [793, 52] width 17 height 7
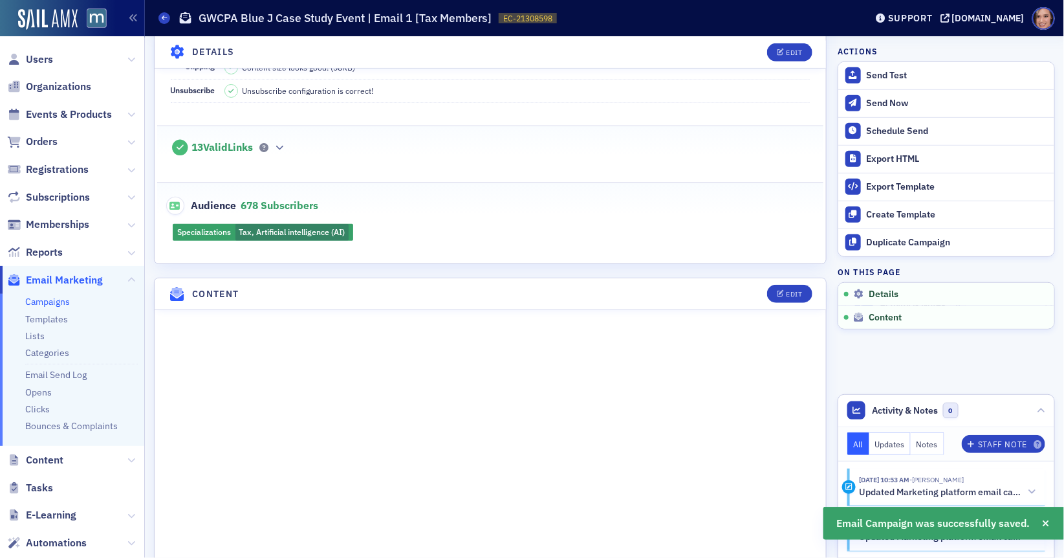
scroll to position [407, 0]
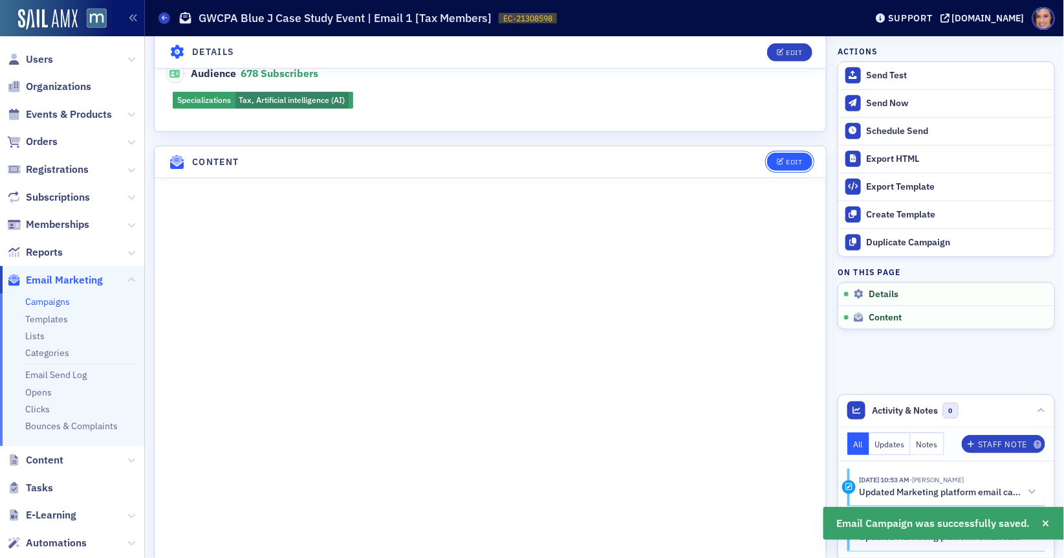
click at [790, 158] on div "Edit" at bounding box center [794, 161] width 16 height 7
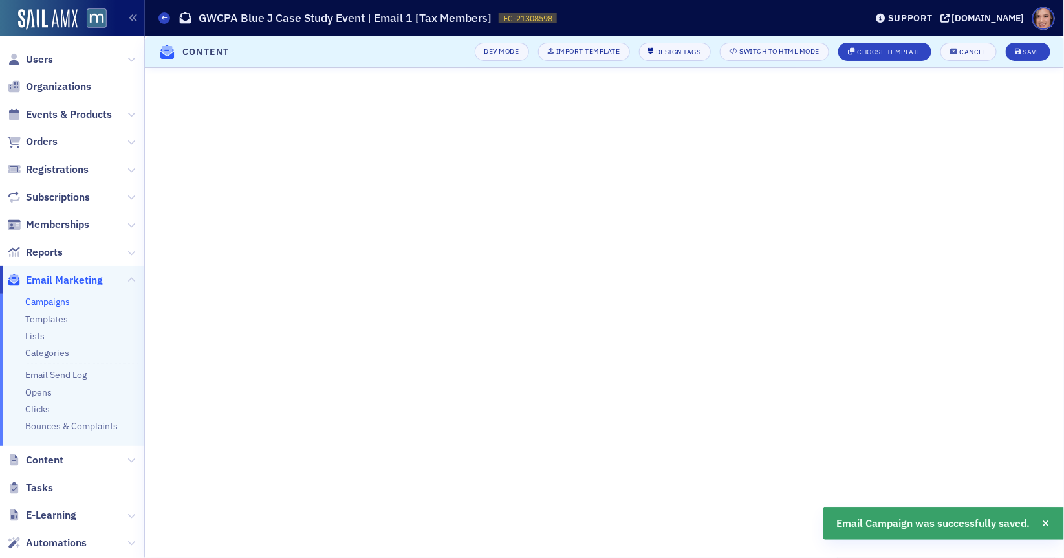
scroll to position [0, 0]
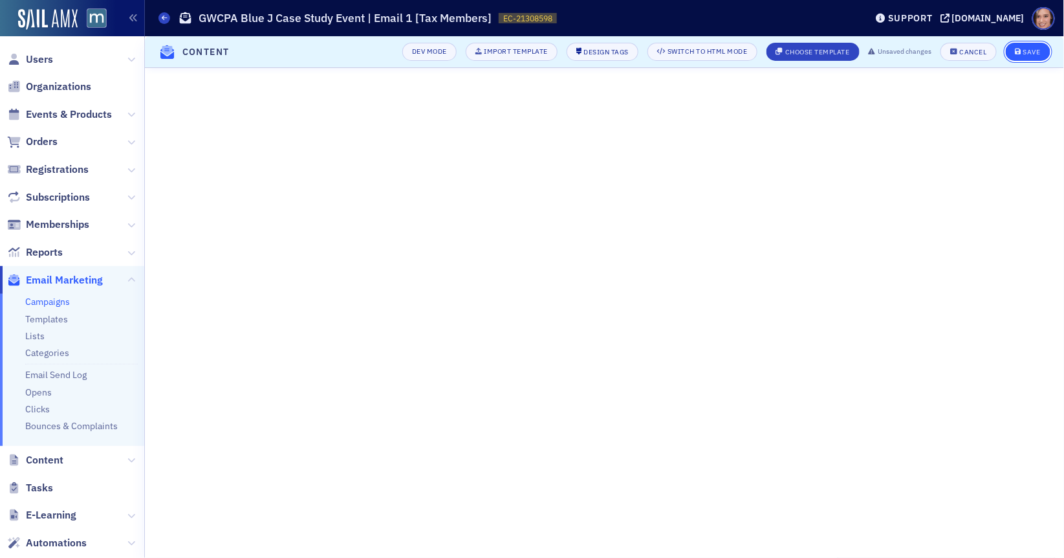
click at [1034, 51] on div "Save" at bounding box center [1031, 52] width 17 height 7
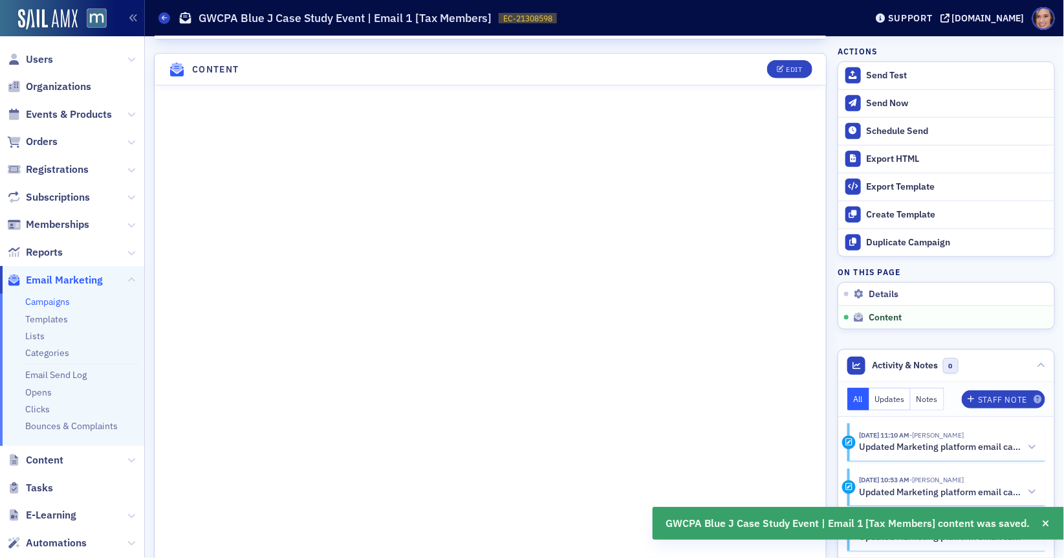
scroll to position [503, 0]
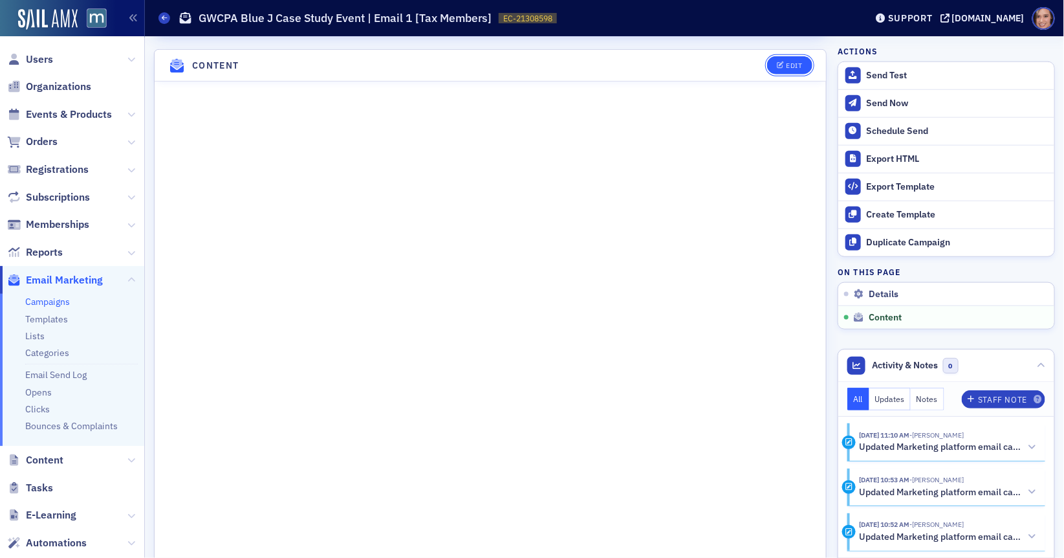
click at [794, 62] on div "Edit" at bounding box center [794, 65] width 16 height 7
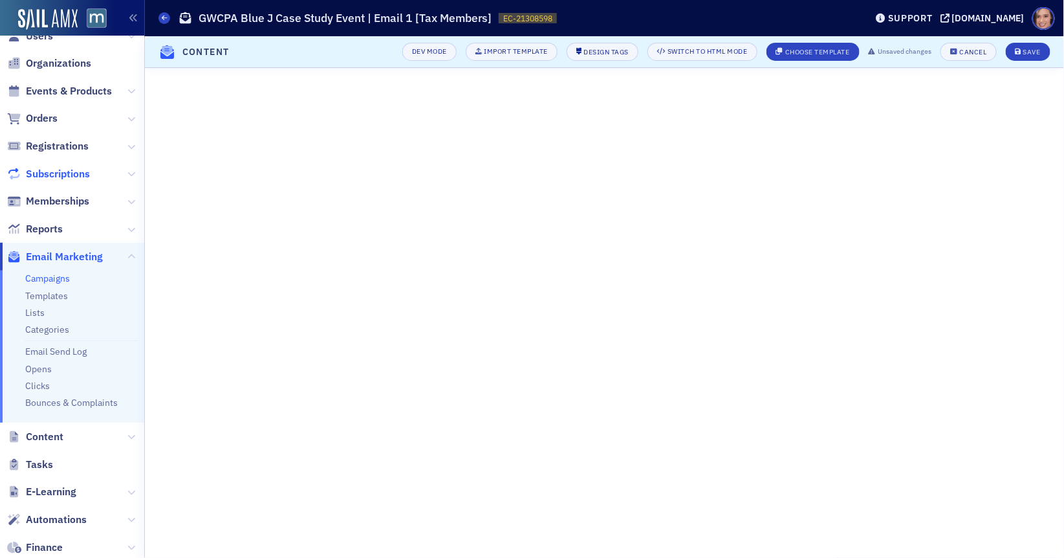
scroll to position [40, 0]
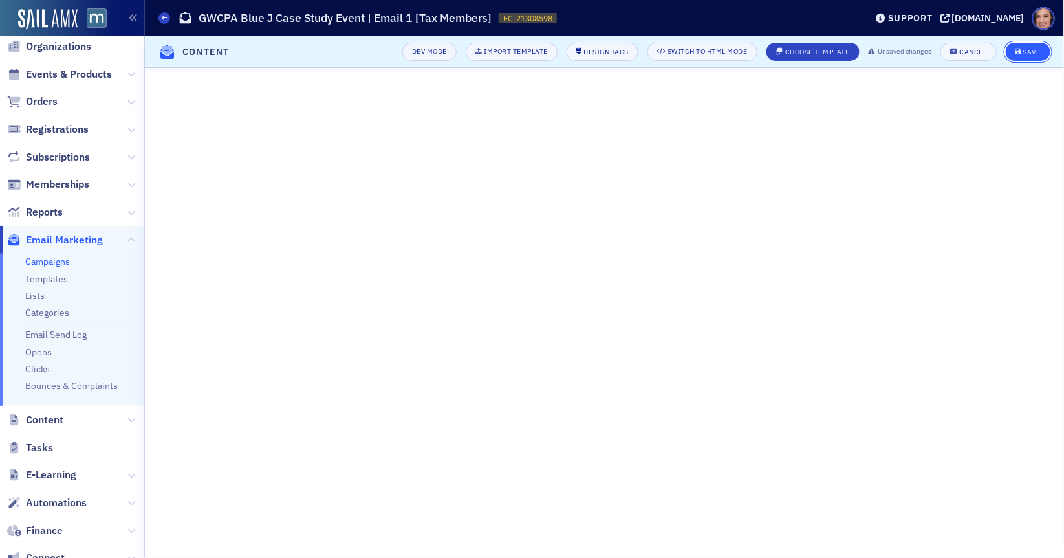
click at [1041, 49] on button "Save" at bounding box center [1028, 52] width 45 height 18
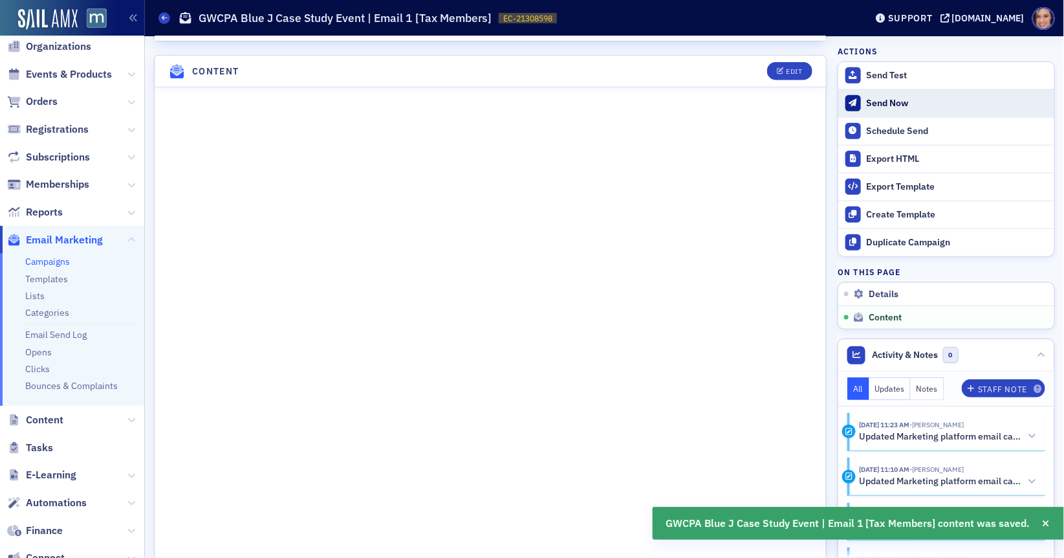
scroll to position [503, 0]
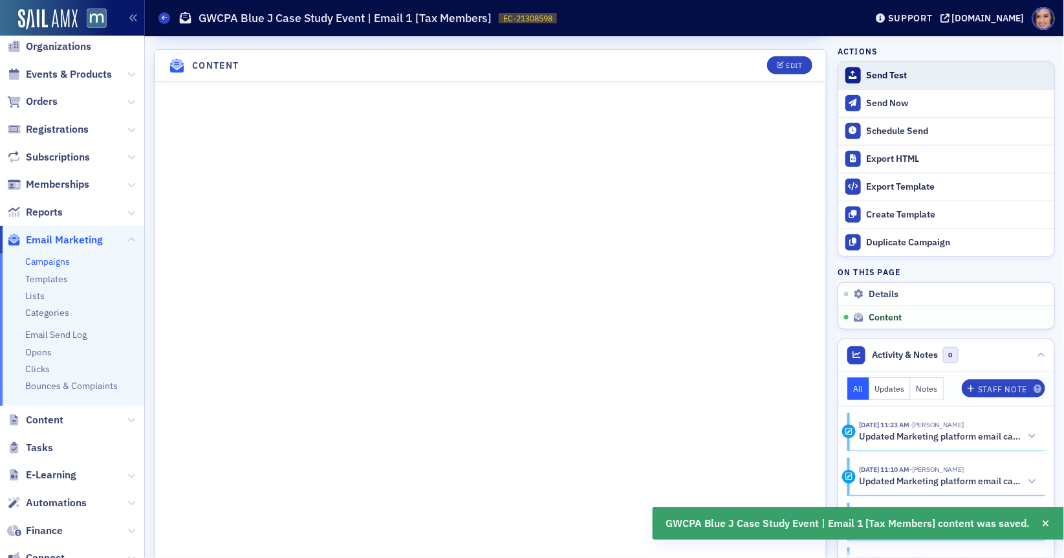
click at [883, 77] on div "Send Test" at bounding box center [957, 76] width 181 height 12
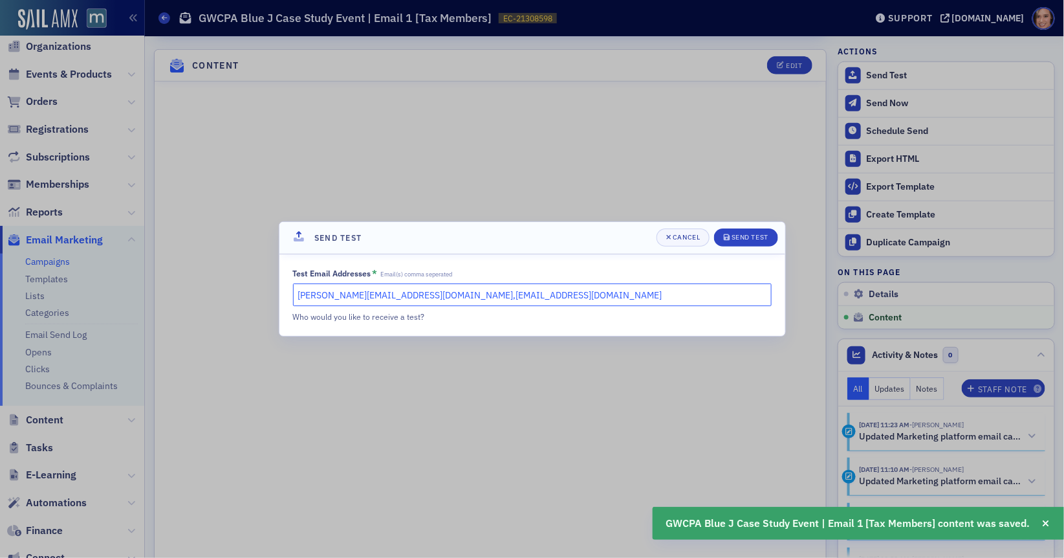
drag, startPoint x: 411, startPoint y: 294, endPoint x: 599, endPoint y: 294, distance: 188.2
click at [599, 294] on input "[PERSON_NAME][EMAIL_ADDRESS][DOMAIN_NAME],[EMAIL_ADDRESS][DOMAIN_NAME]" at bounding box center [532, 294] width 479 height 23
type input "[PERSON_NAME][EMAIL_ADDRESS][DOMAIN_NAME]"
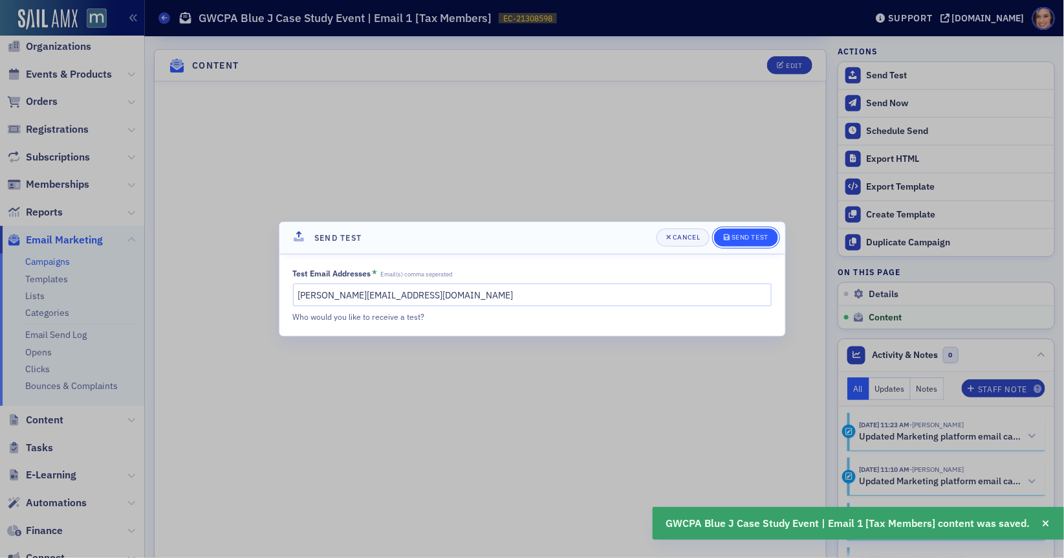
click at [726, 239] on icon "submit" at bounding box center [727, 237] width 6 height 6
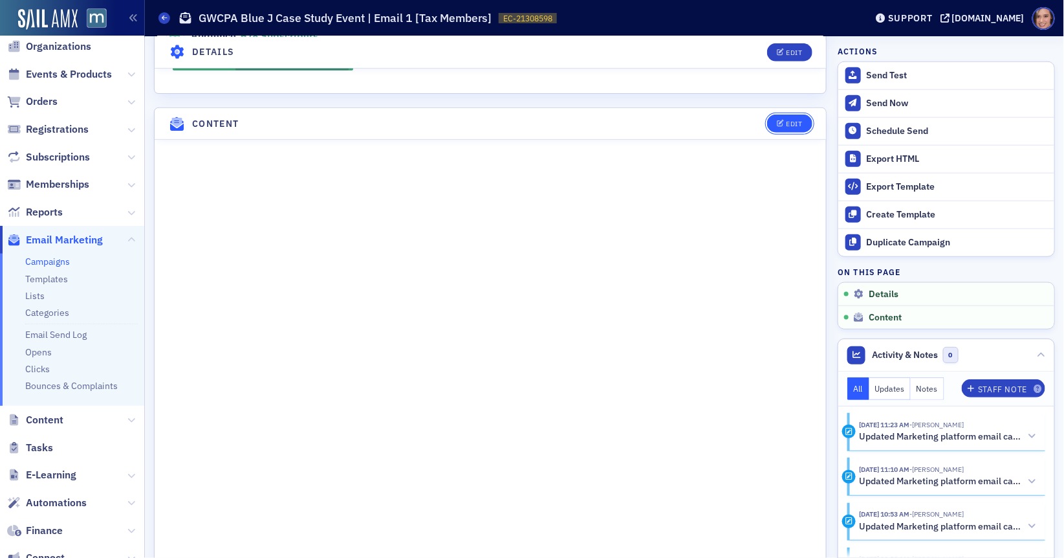
click at [784, 120] on icon "button" at bounding box center [781, 123] width 8 height 7
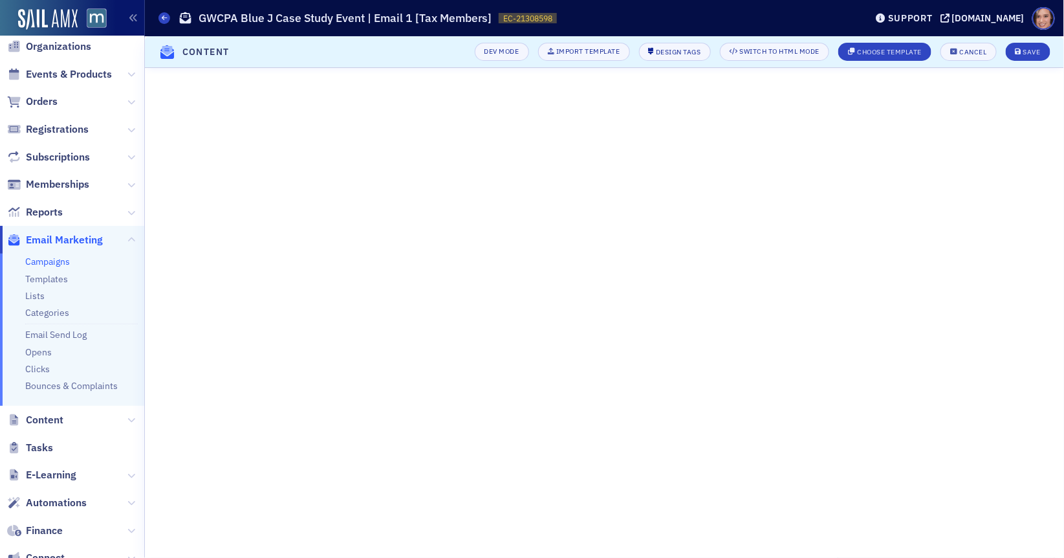
scroll to position [56, 0]
click at [1017, 49] on icon "submit" at bounding box center [1018, 52] width 6 height 7
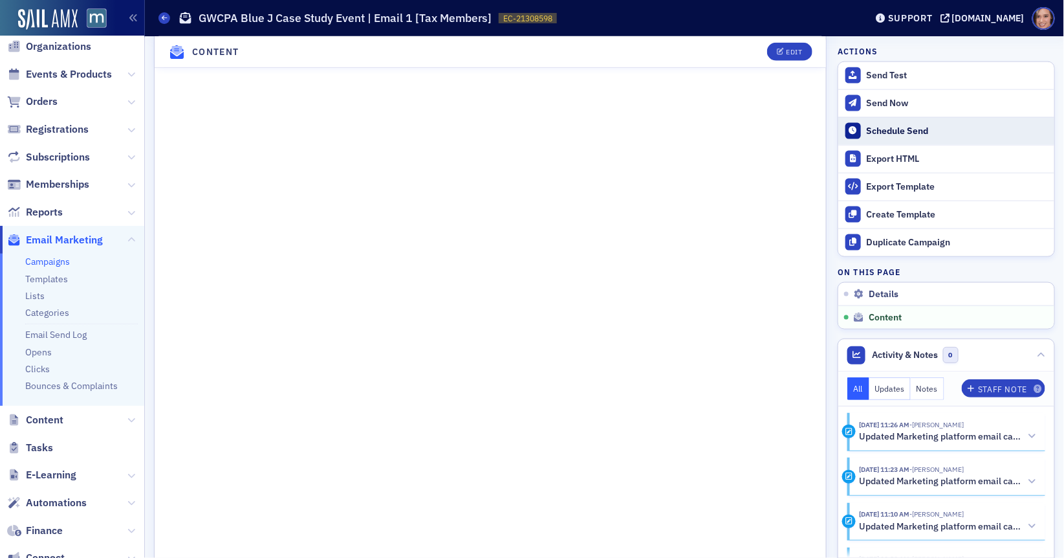
scroll to position [686, 0]
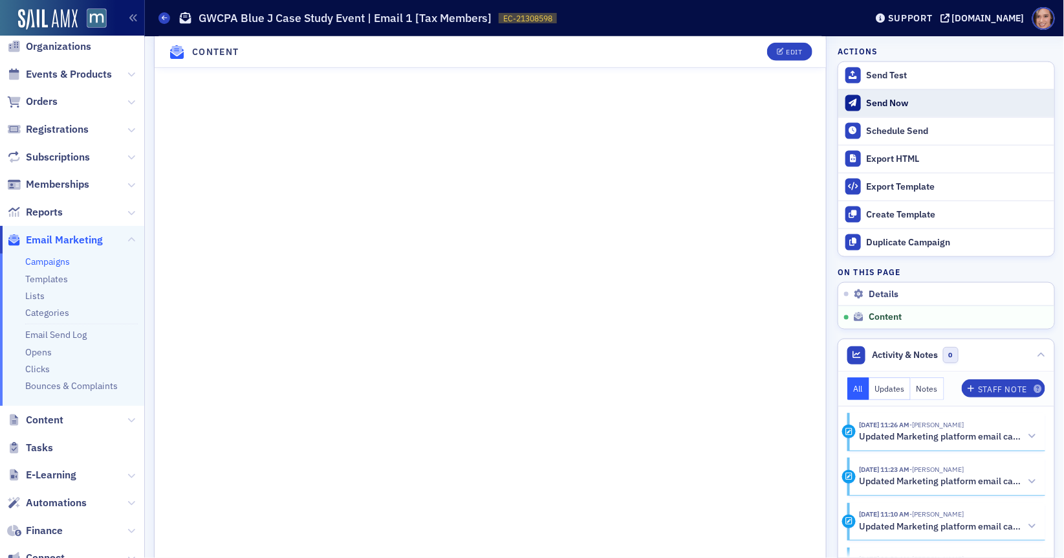
click at [885, 100] on div "Send Now" at bounding box center [957, 104] width 181 height 12
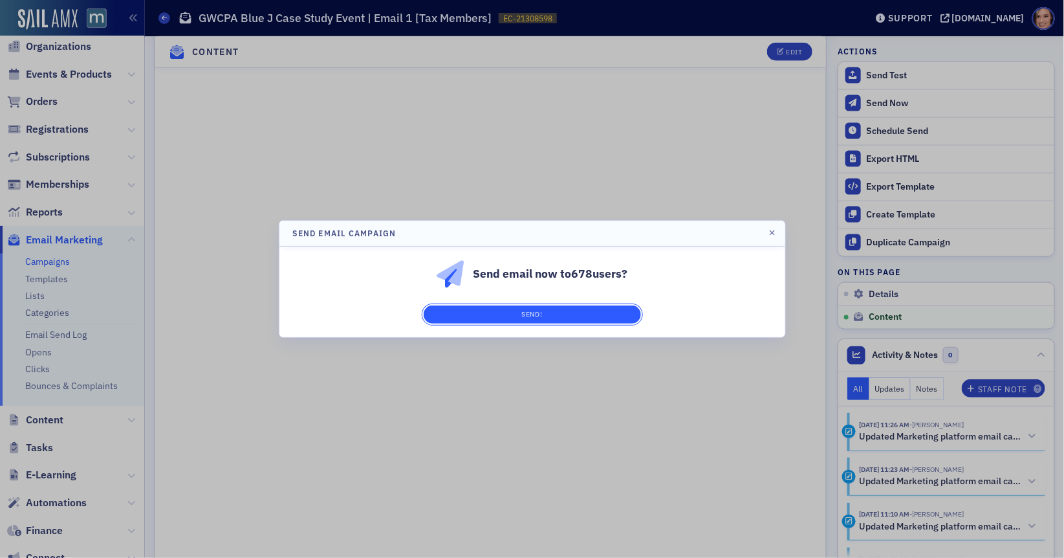
click at [577, 323] on button "Send!" at bounding box center [532, 314] width 217 height 18
